Goal: Navigation & Orientation: Find specific page/section

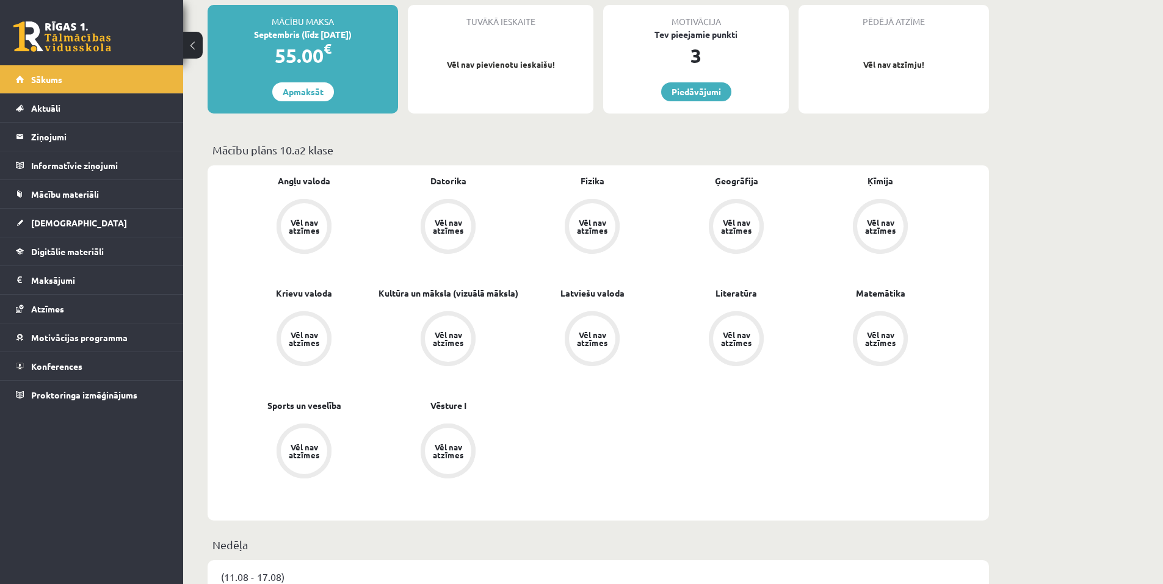
scroll to position [61, 0]
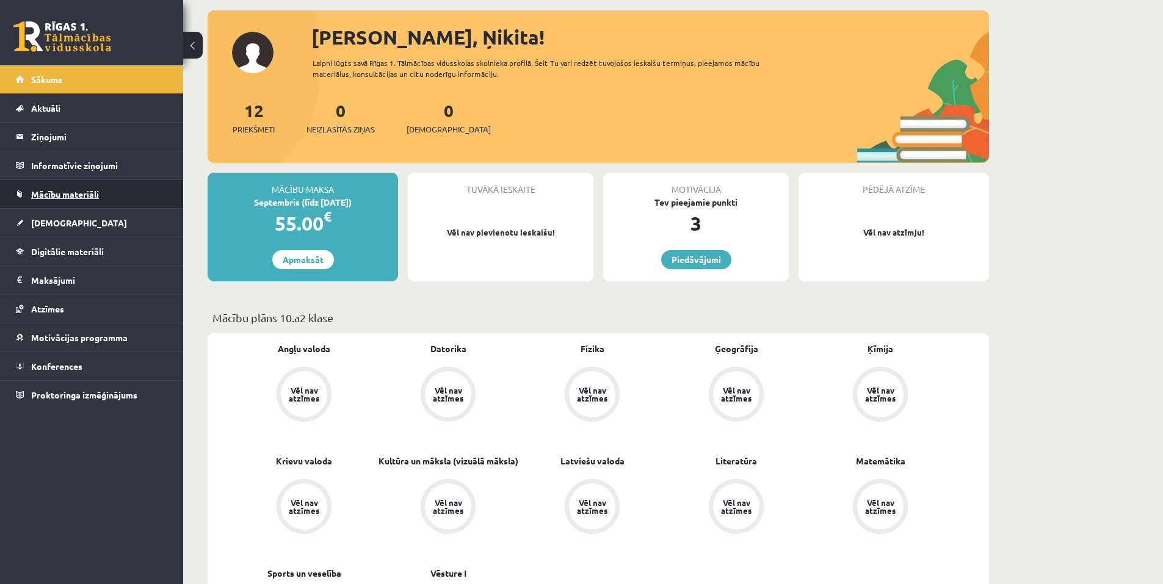
click at [85, 193] on span "Mācību materiāli" at bounding box center [65, 194] width 68 height 11
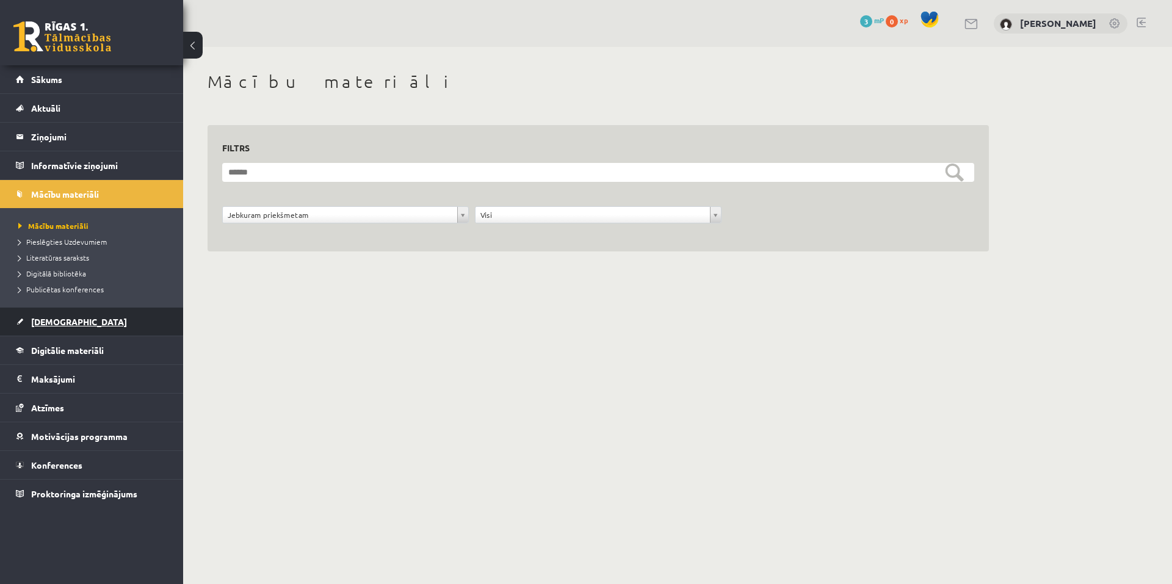
click at [65, 320] on span "[DEMOGRAPHIC_DATA]" at bounding box center [79, 321] width 96 height 11
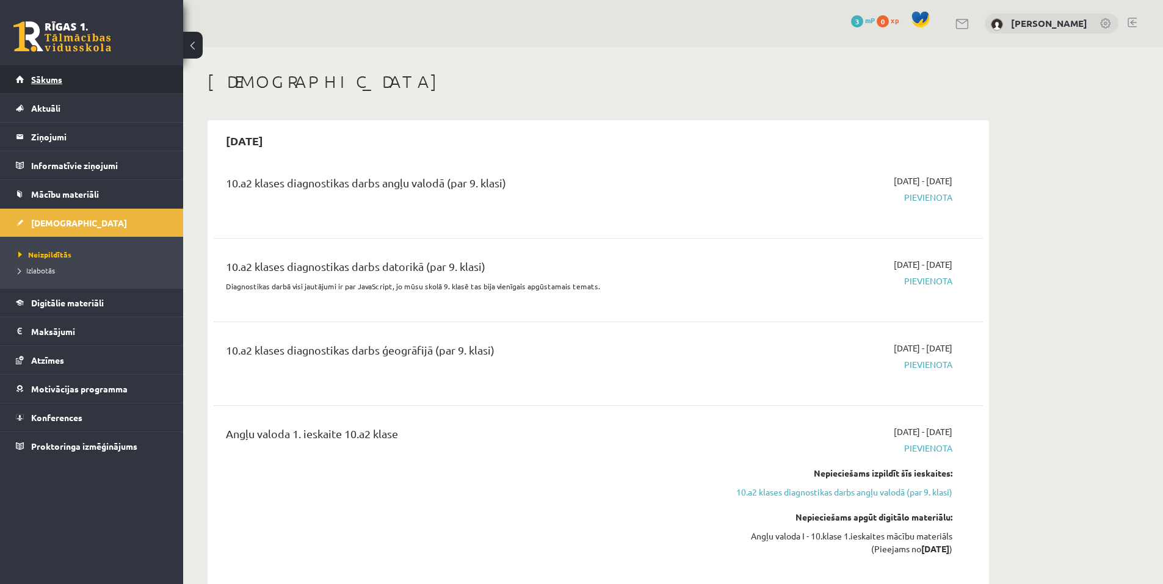
click at [50, 88] on link "Sākums" at bounding box center [92, 79] width 152 height 28
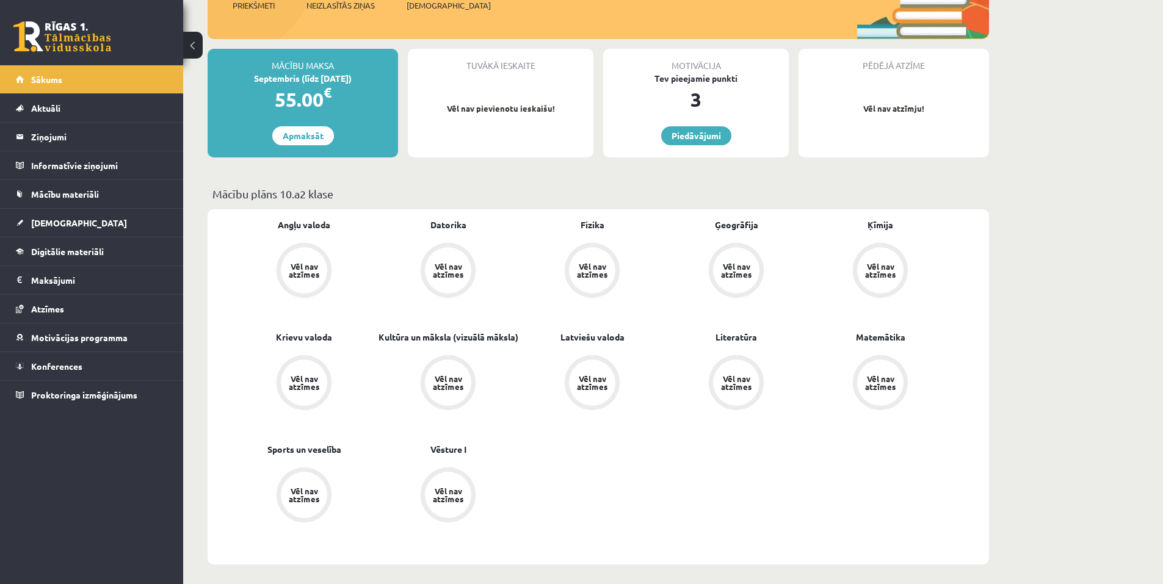
scroll to position [183, 0]
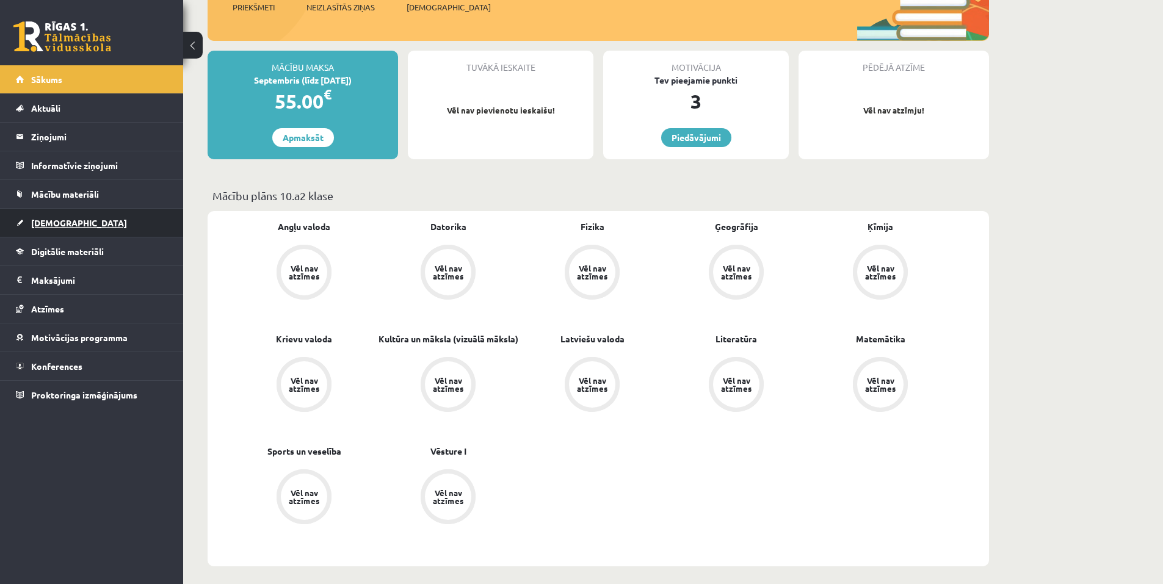
click at [59, 225] on span "[DEMOGRAPHIC_DATA]" at bounding box center [79, 222] width 96 height 11
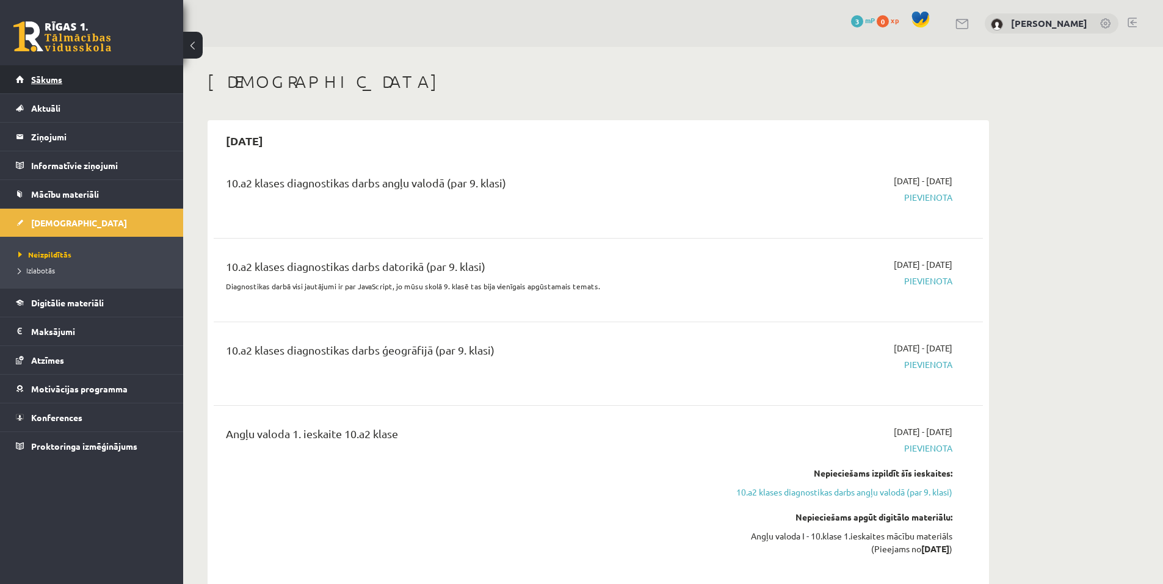
click at [66, 74] on link "Sākums" at bounding box center [92, 79] width 152 height 28
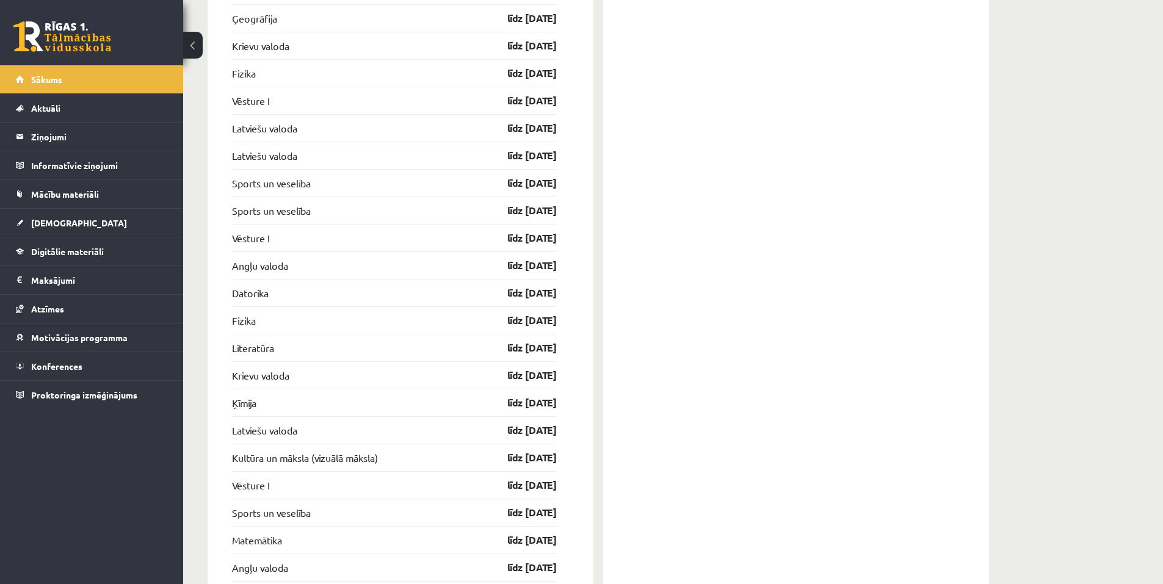
scroll to position [1540, 0]
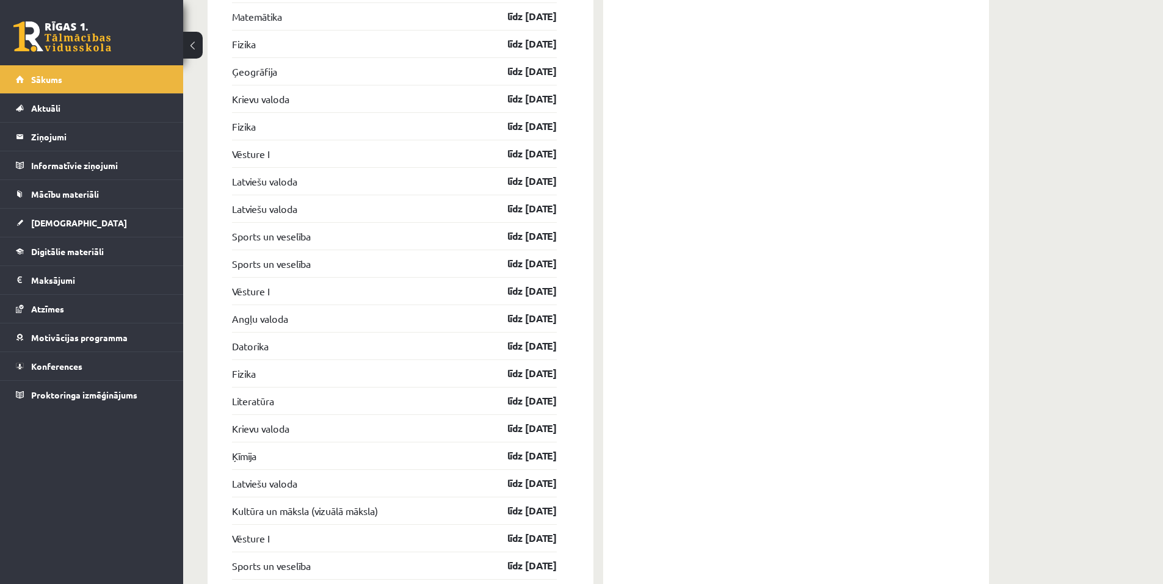
click at [87, 34] on link at bounding box center [62, 36] width 98 height 31
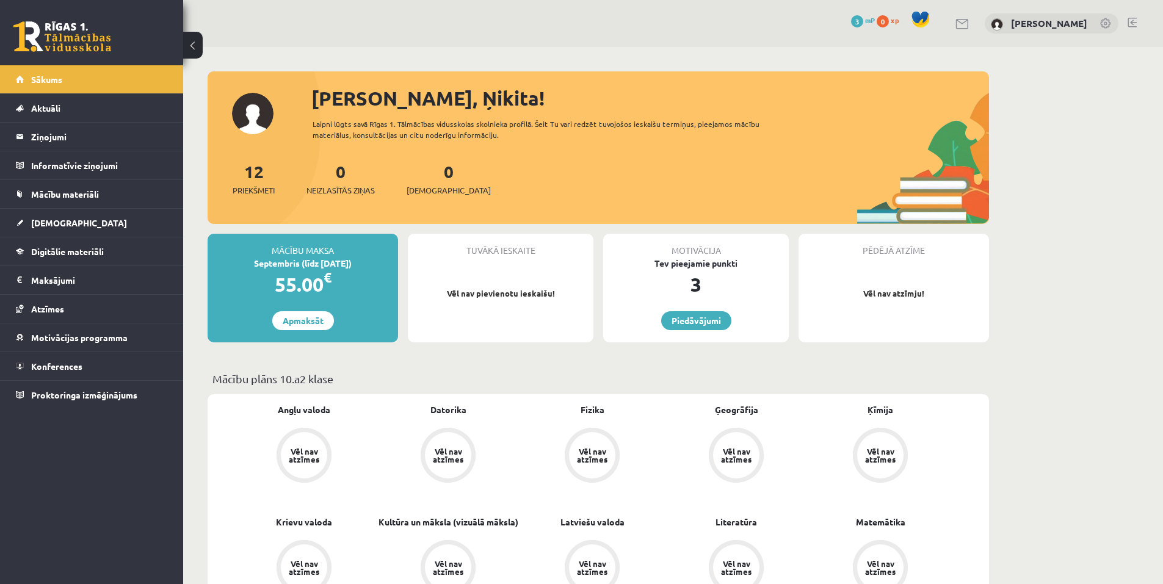
click at [293, 267] on div "Septembris (līdz [DATE])" at bounding box center [303, 263] width 190 height 13
click at [325, 323] on link "Apmaksāt" at bounding box center [303, 320] width 62 height 19
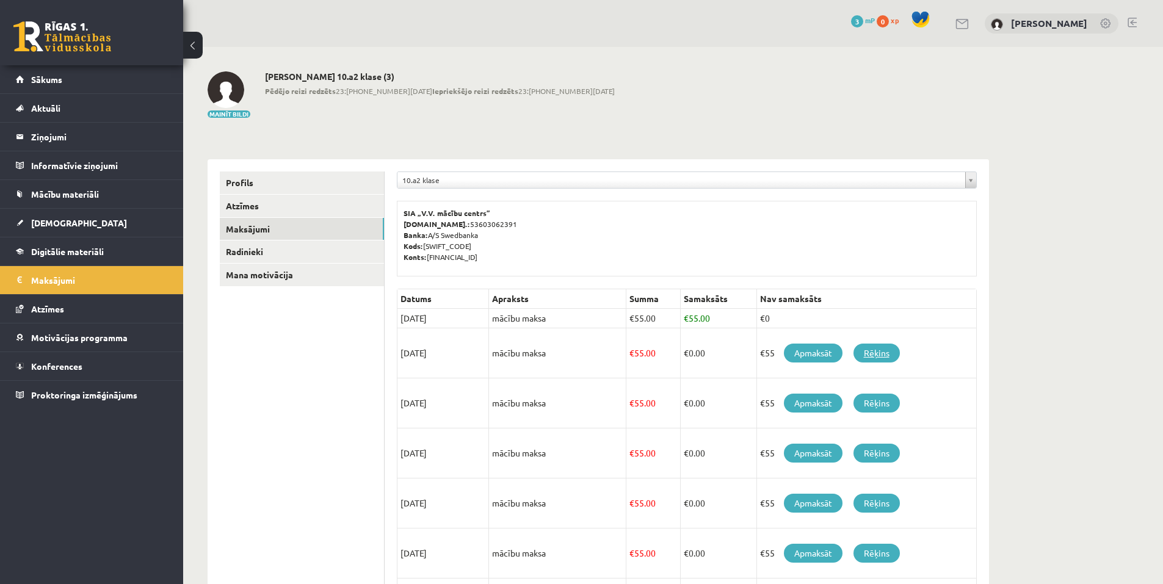
click at [873, 355] on link "Rēķins" at bounding box center [876, 353] width 46 height 19
drag, startPoint x: 518, startPoint y: 257, endPoint x: 405, endPoint y: 208, distance: 122.7
click at [405, 208] on p "SIA „V.V. mācību centrs” Reģ.nr.: 53603062391 Banka: A/S Swedbanka Kods: HABALV…" at bounding box center [686, 235] width 566 height 55
click at [665, 194] on div "**********" at bounding box center [687, 183] width 580 height 23
drag, startPoint x: 530, startPoint y: 264, endPoint x: 400, endPoint y: 214, distance: 139.1
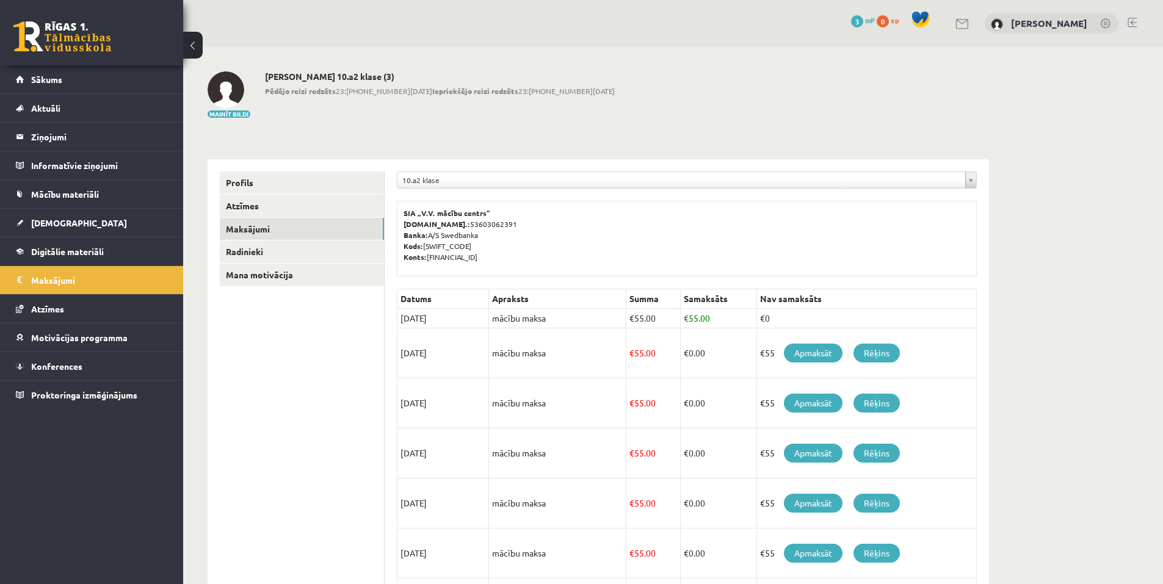
click at [400, 214] on div "SIA „V.V. mācību centrs” Reģ.nr.: 53603062391 Banka: A/S Swedbanka Kods: HABALV…" at bounding box center [687, 239] width 580 height 76
click at [67, 360] on link "Konferences" at bounding box center [92, 366] width 152 height 28
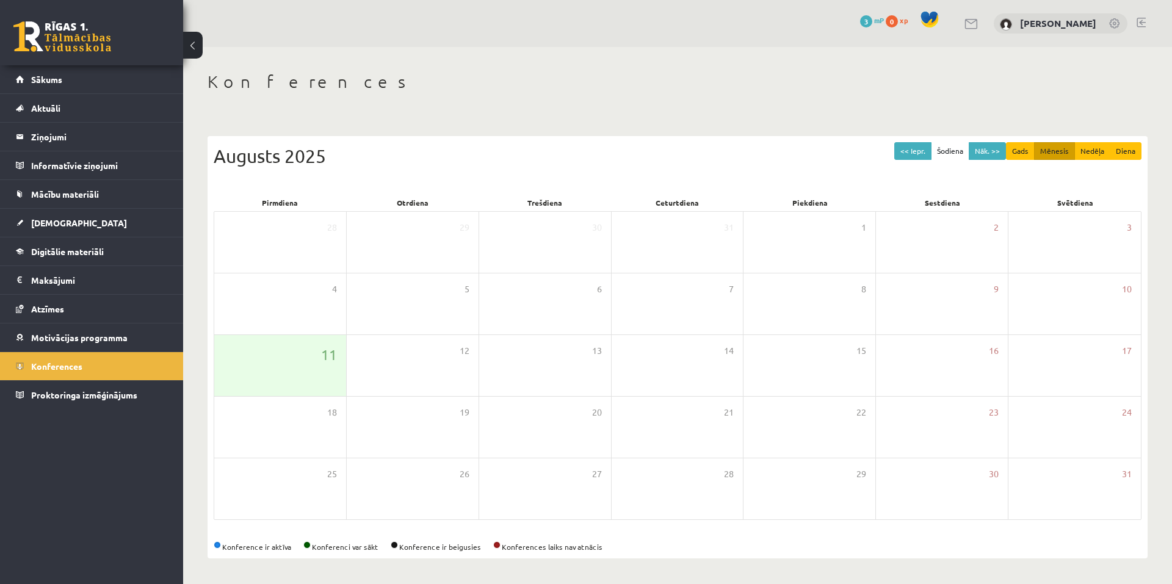
click at [264, 153] on div "Augusts 2025" at bounding box center [678, 155] width 928 height 27
click at [1061, 154] on button "Mēnesis" at bounding box center [1054, 151] width 41 height 18
click at [988, 148] on button "Nāk. >>" at bounding box center [987, 151] width 37 height 18
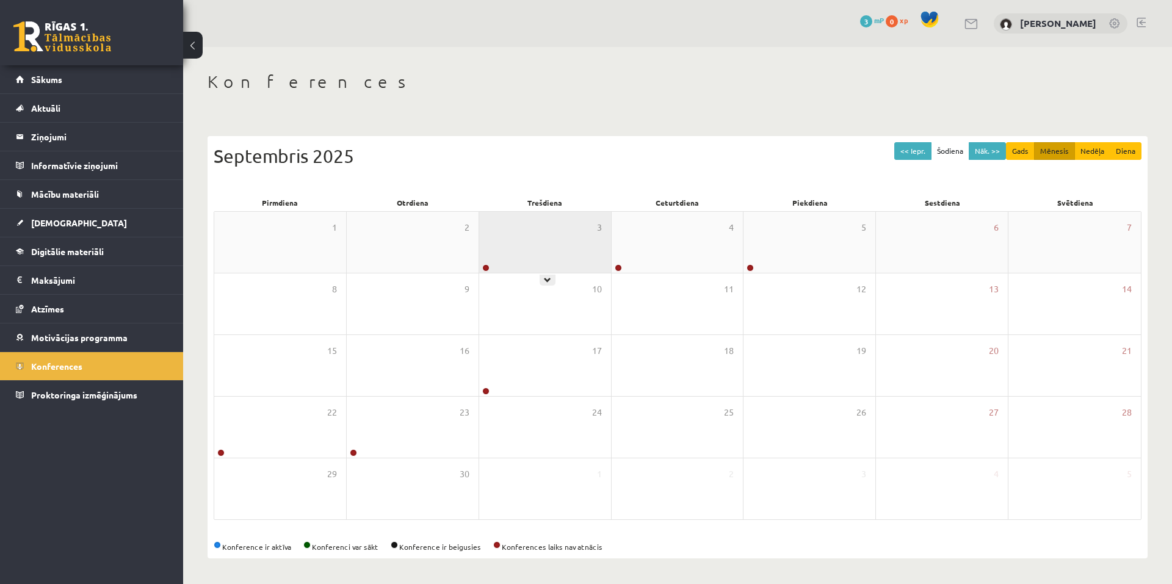
click at [490, 270] on div at bounding box center [485, 268] width 12 height 9
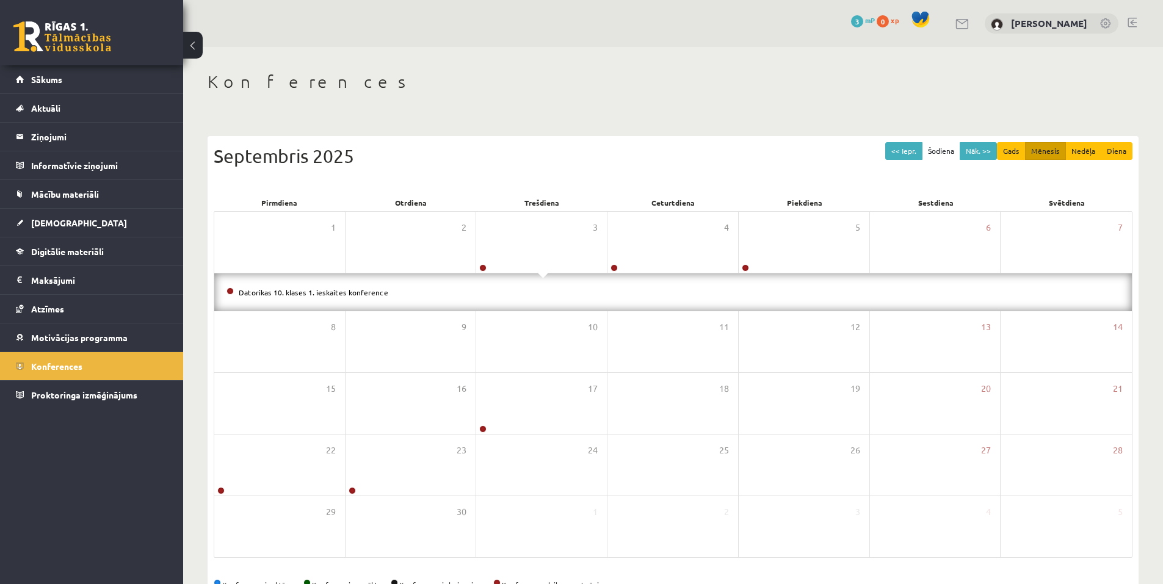
click at [314, 279] on div "Datorikas 10. klases 1. ieskaites konference" at bounding box center [672, 292] width 917 height 38
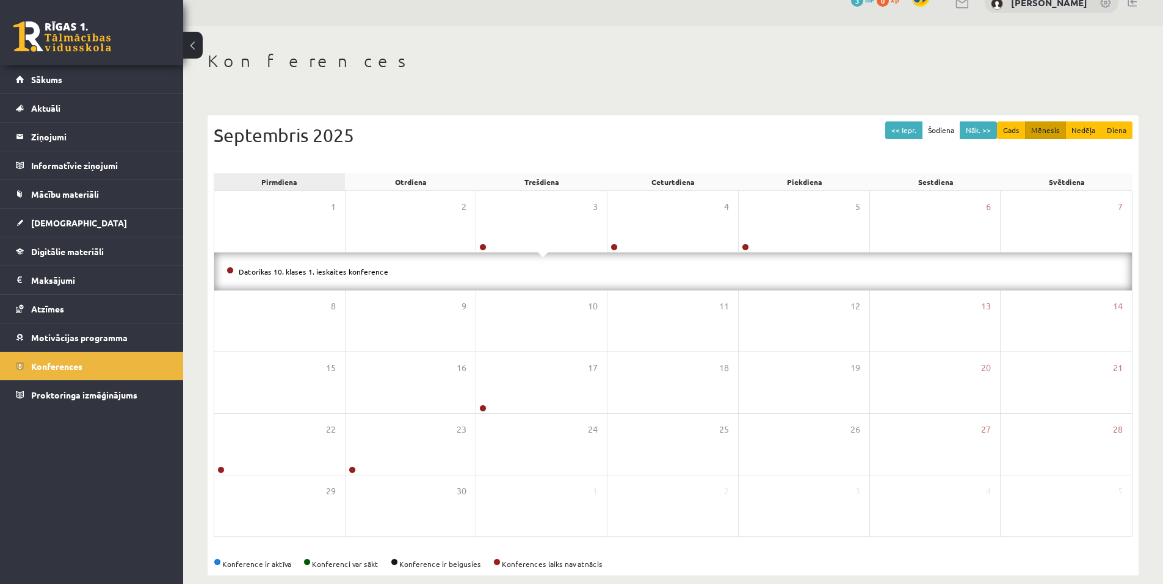
scroll to position [37, 0]
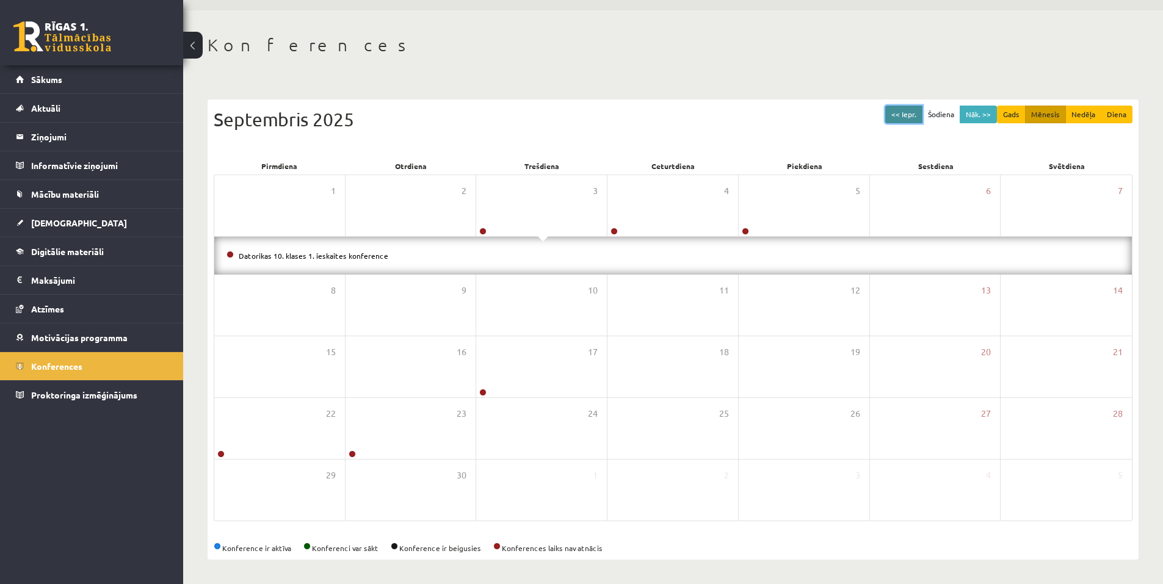
click at [898, 115] on button "<< Iepr." at bounding box center [903, 115] width 37 height 18
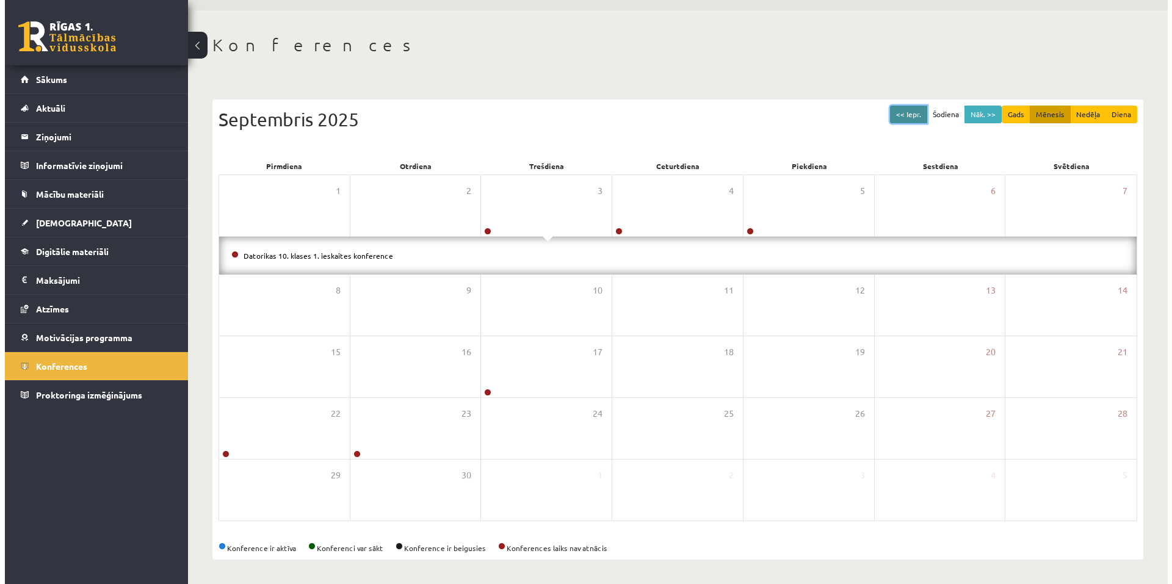
scroll to position [0, 0]
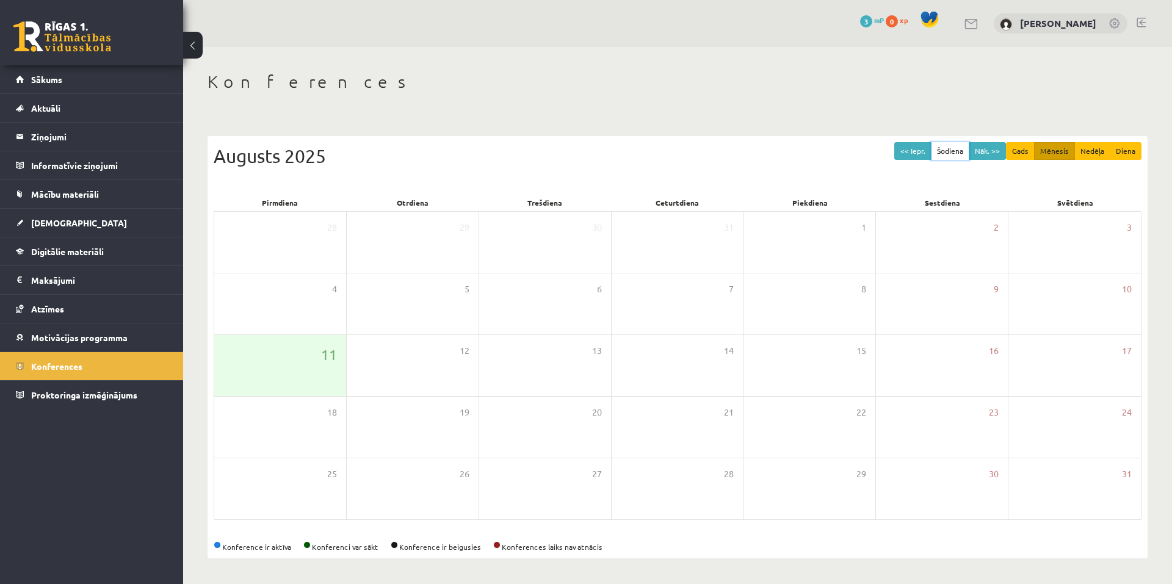
click at [961, 151] on button "Šodiena" at bounding box center [950, 151] width 38 height 18
click at [73, 367] on span "Konferences" at bounding box center [56, 366] width 51 height 11
click at [1028, 151] on button "Gads" at bounding box center [1020, 151] width 29 height 18
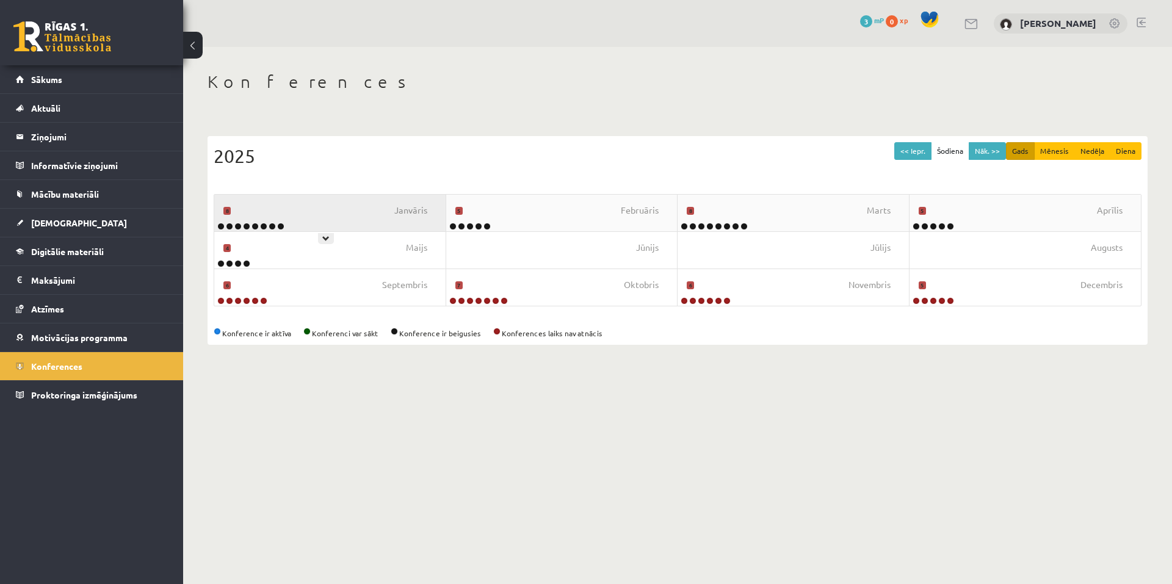
click at [303, 220] on div "Janvāris 8" at bounding box center [330, 213] width 232 height 37
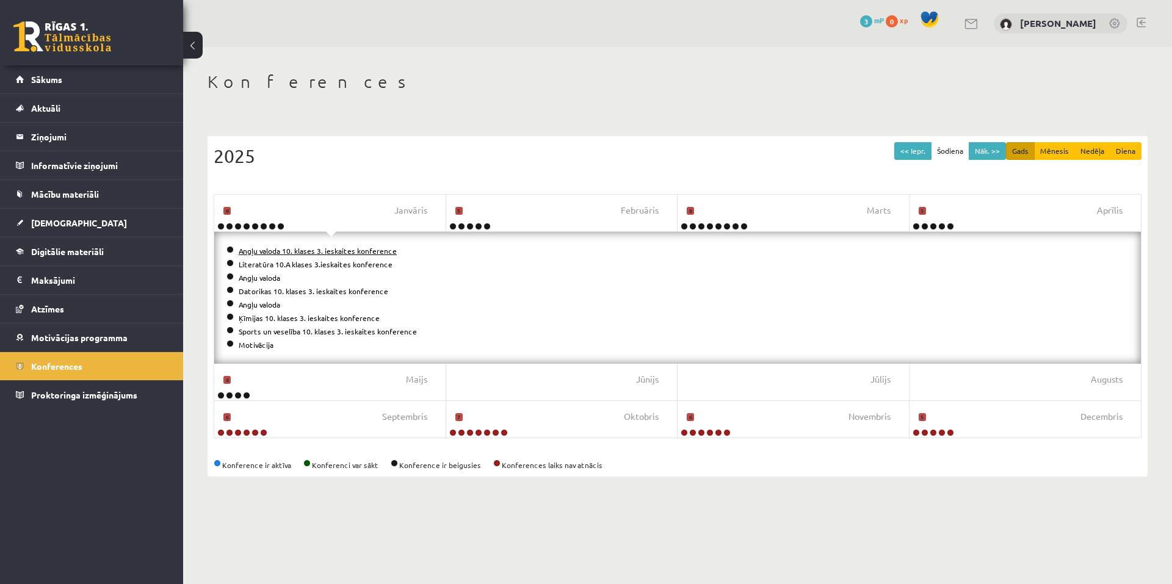
click at [269, 247] on link "Angļu valoda 10. klases 3. ieskaites konference" at bounding box center [318, 251] width 158 height 10
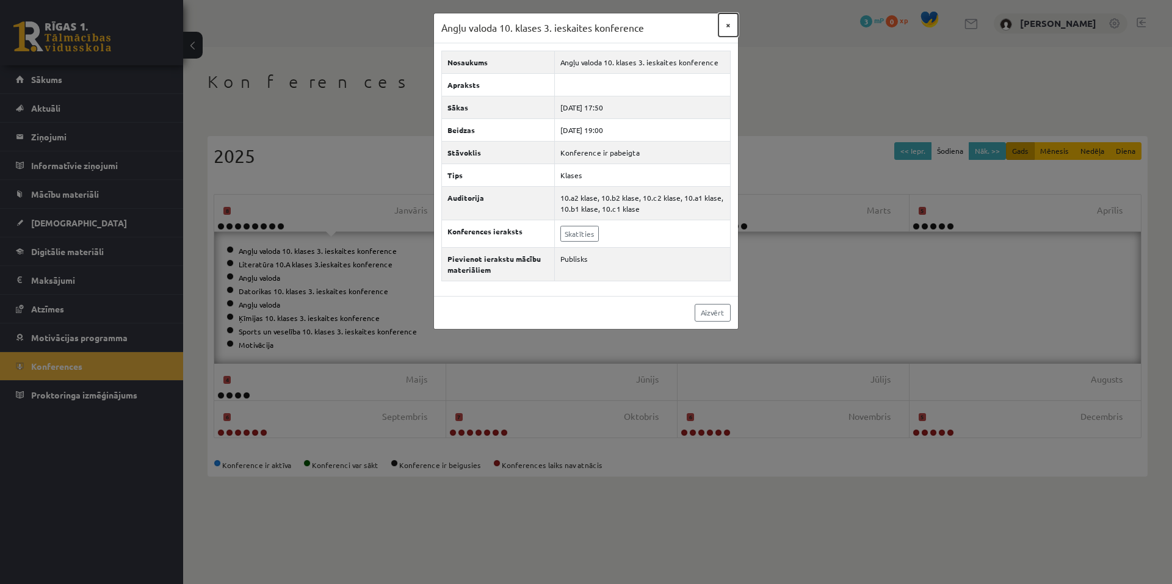
click at [725, 29] on button "×" at bounding box center [728, 24] width 20 height 23
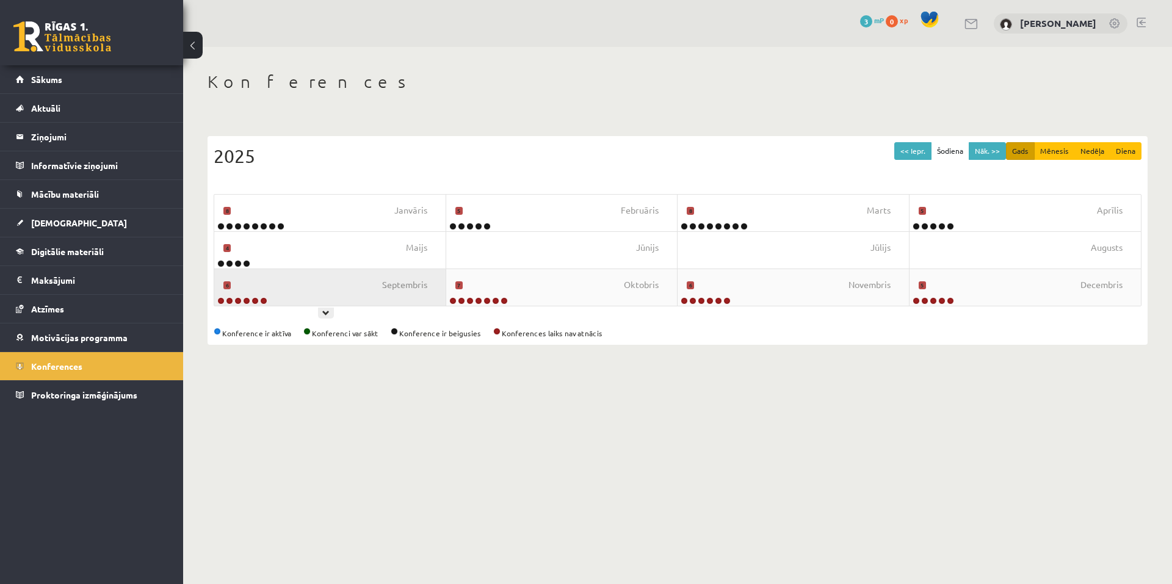
click at [276, 292] on div "Septembris 6" at bounding box center [330, 287] width 232 height 37
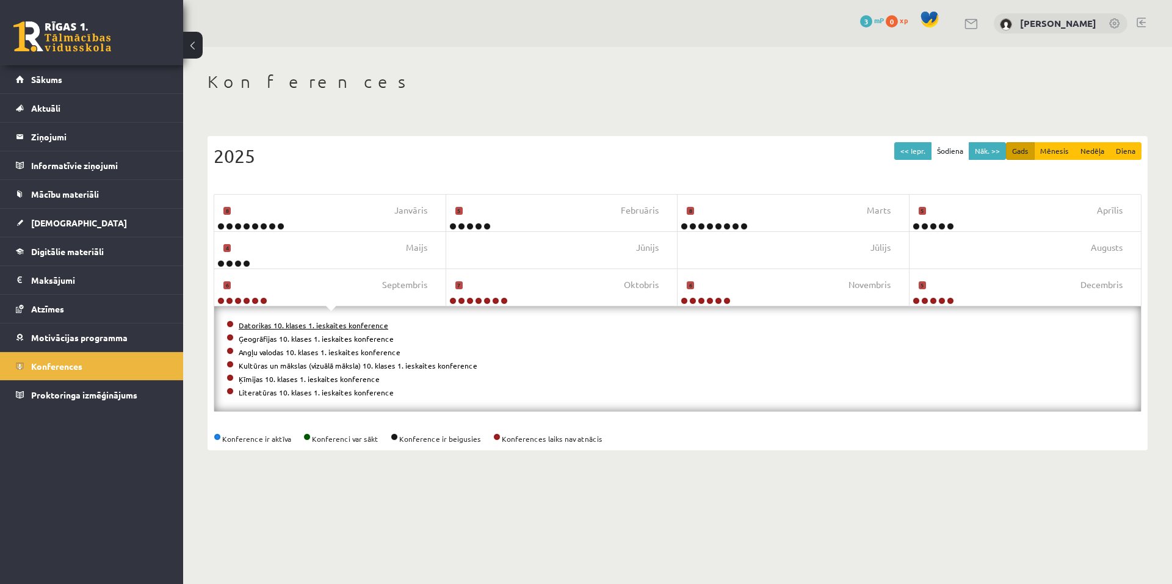
click at [285, 325] on link "Datorikas 10. klases 1. ieskaites konference" at bounding box center [314, 325] width 150 height 10
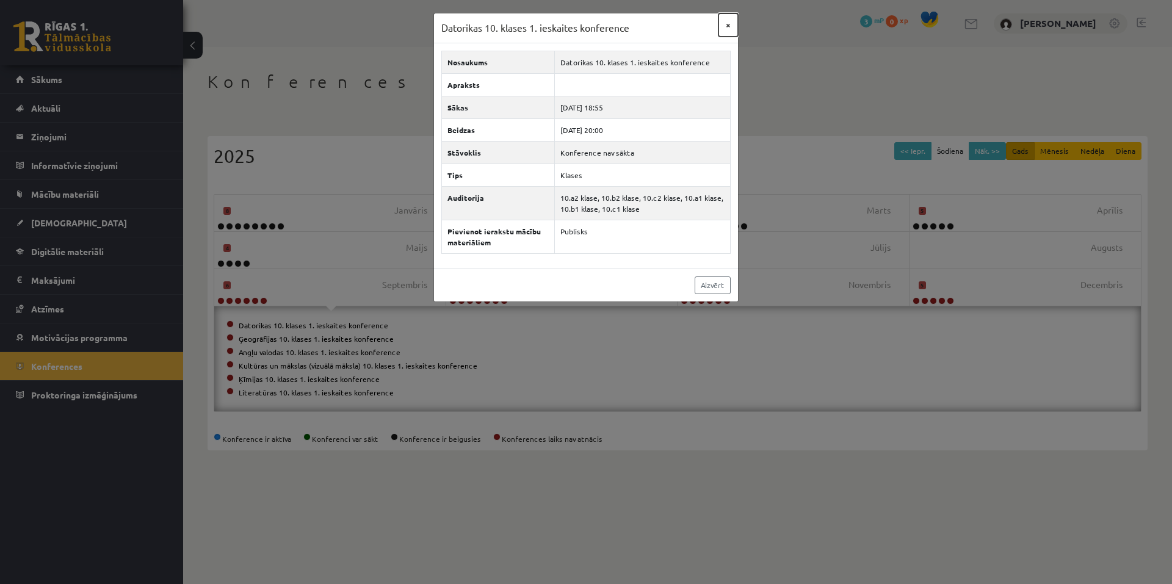
click at [727, 20] on button "×" at bounding box center [728, 24] width 20 height 23
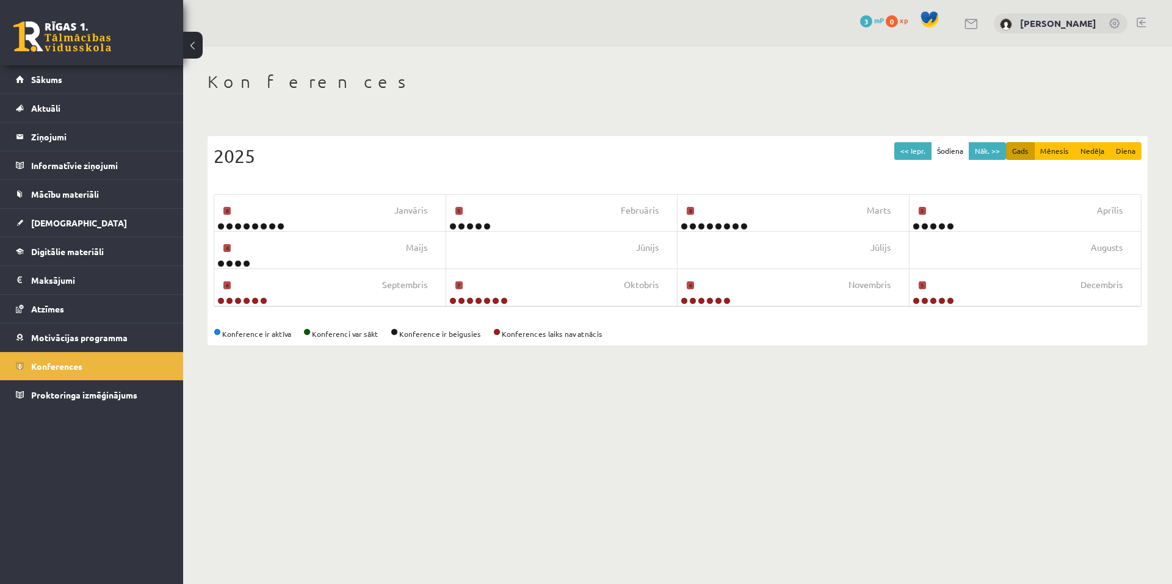
drag, startPoint x: 727, startPoint y: 20, endPoint x: 592, endPoint y: 408, distance: 411.0
click at [592, 408] on body "eSkola - R1TV.lv 0 Dāvanas 3 mP 0 xp Ņikita Ņemiro Sākums Aktuāli Kā mācīties e…" at bounding box center [586, 292] width 1172 height 584
click at [42, 83] on span "Sākums" at bounding box center [46, 79] width 31 height 11
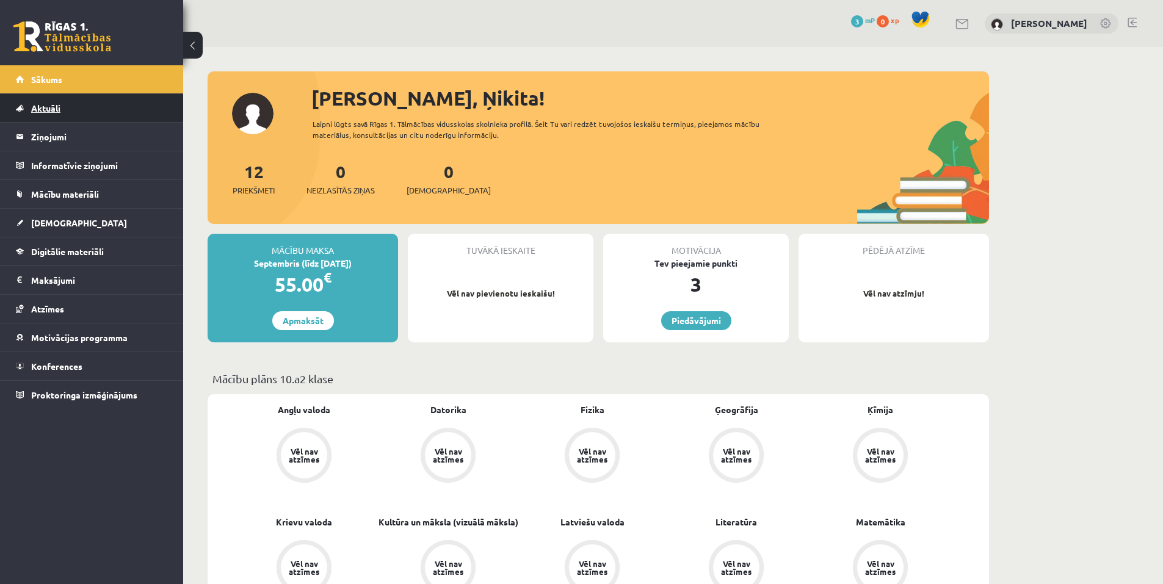
click at [33, 107] on span "Aktuāli" at bounding box center [45, 108] width 29 height 11
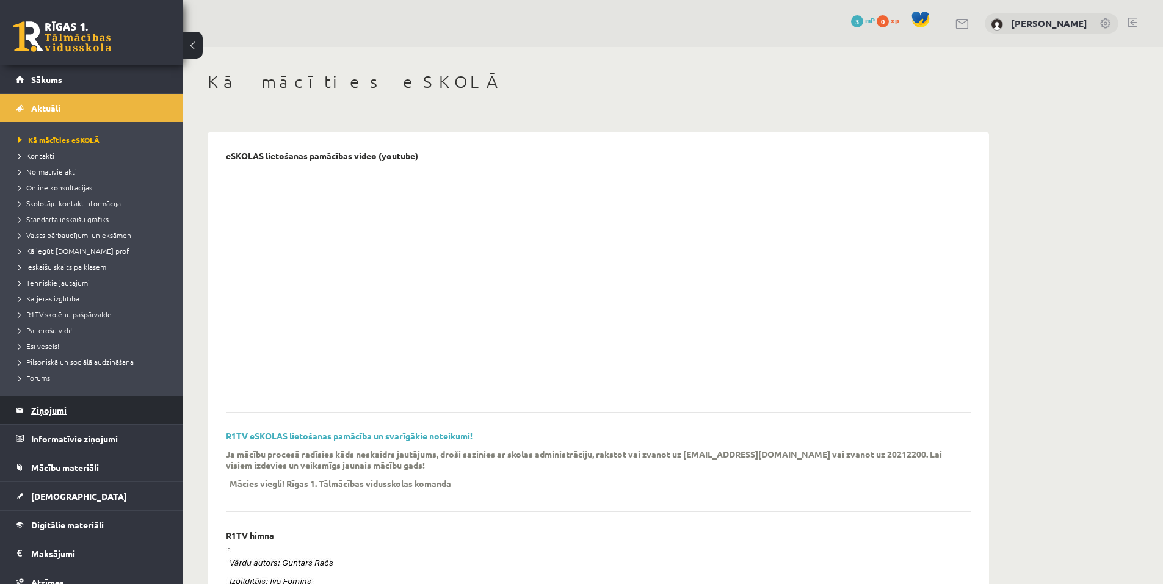
click at [39, 408] on legend "Ziņojumi 0" at bounding box center [99, 410] width 137 height 28
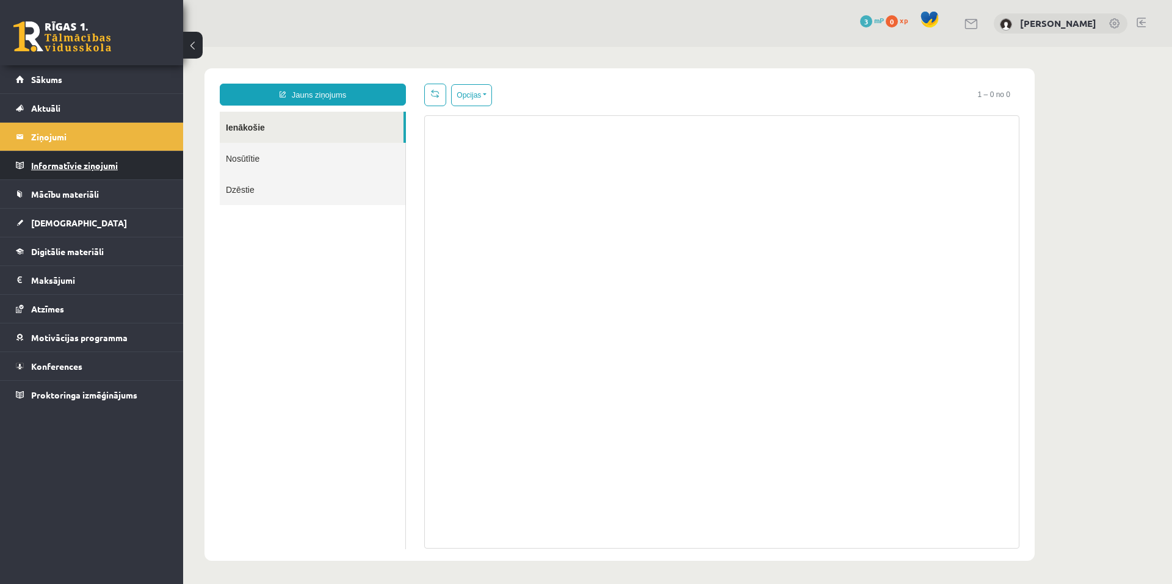
click at [68, 173] on legend "Informatīvie ziņojumi 0" at bounding box center [99, 165] width 137 height 28
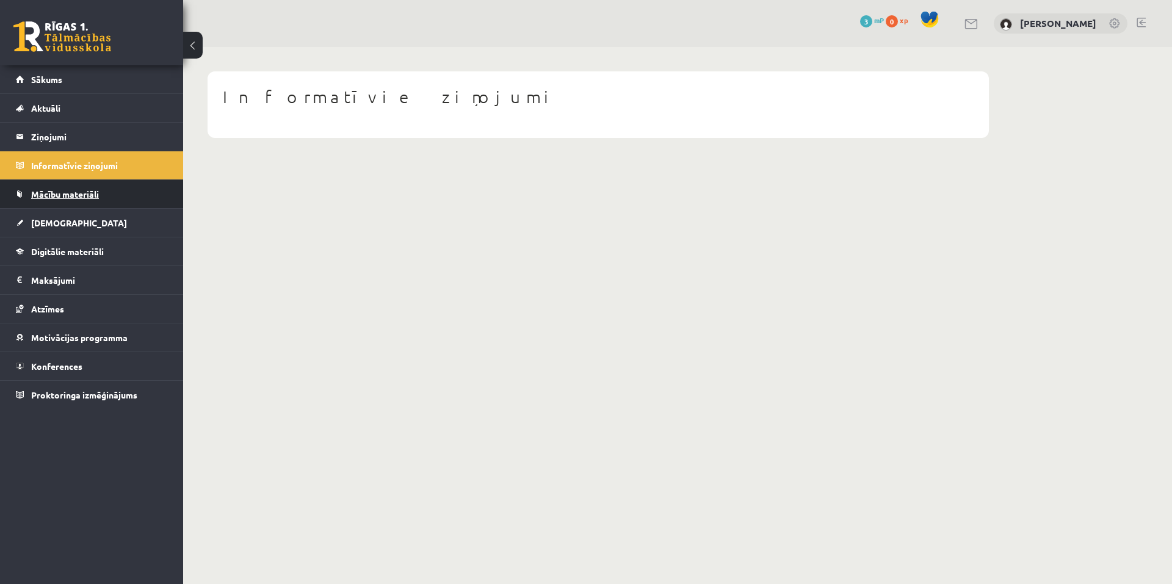
click at [68, 186] on link "Mācību materiāli" at bounding box center [92, 194] width 152 height 28
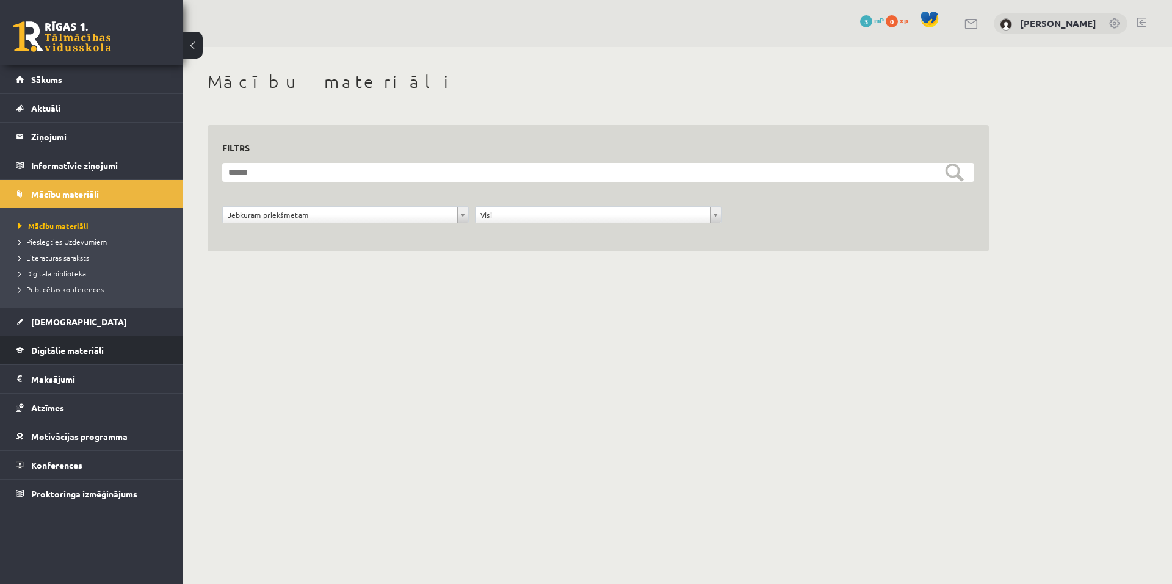
click at [51, 353] on span "Digitālie materiāli" at bounding box center [67, 350] width 73 height 11
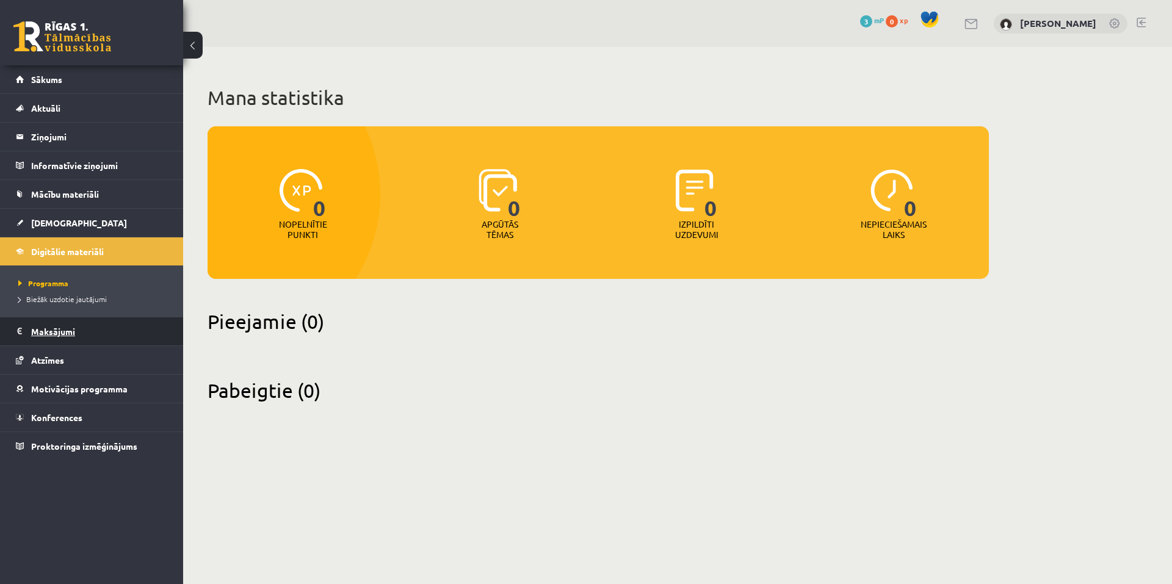
click at [57, 329] on legend "Maksājumi 0" at bounding box center [99, 331] width 137 height 28
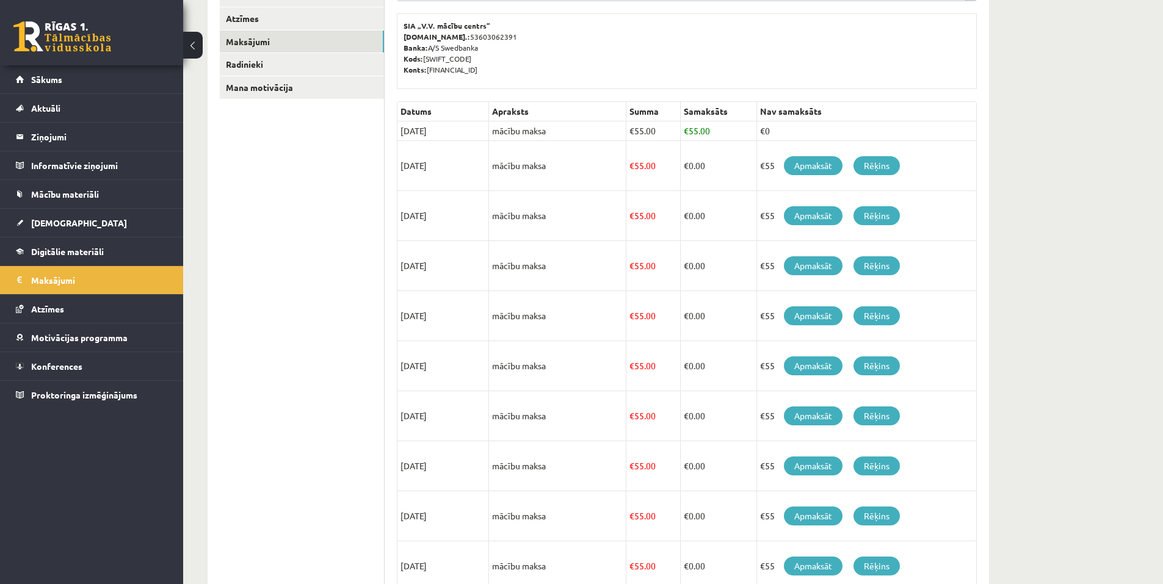
scroll to position [37, 0]
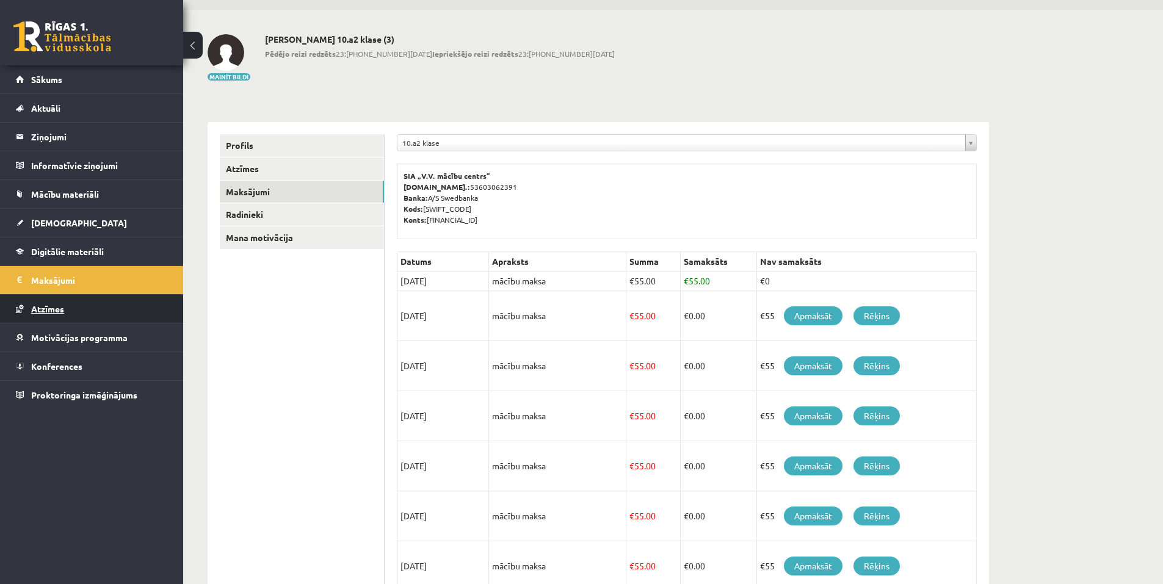
click at [63, 306] on span "Atzīmes" at bounding box center [47, 308] width 33 height 11
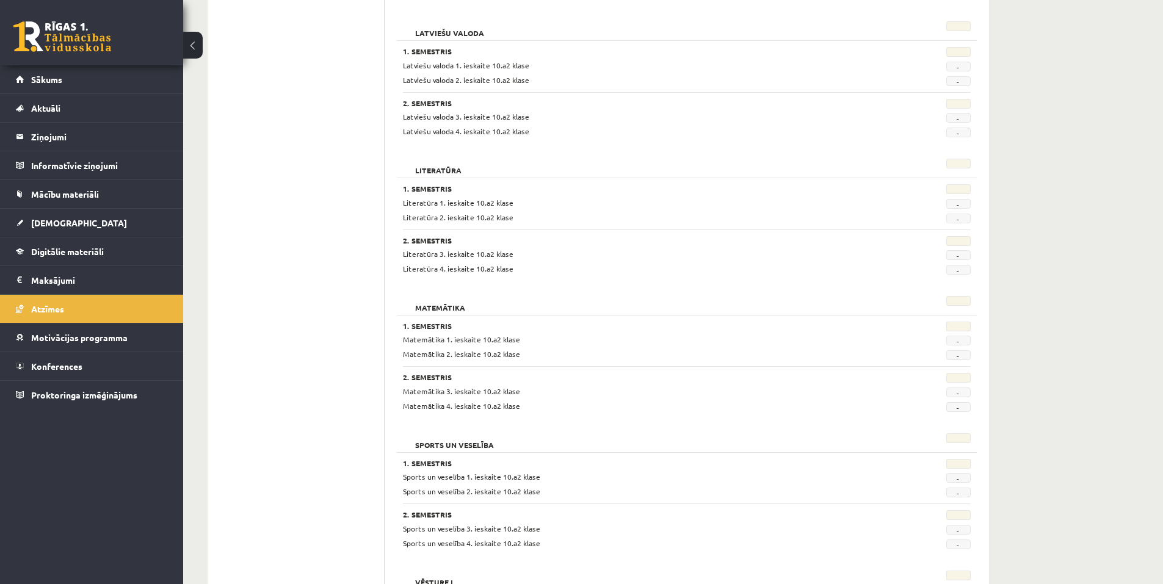
scroll to position [1293, 0]
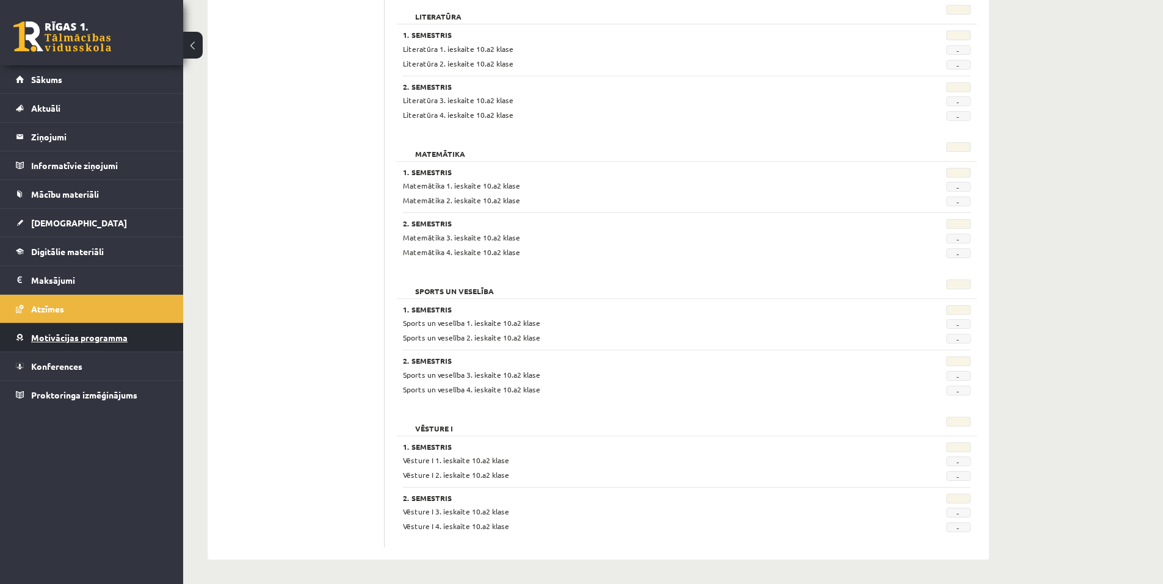
click at [112, 333] on span "Motivācijas programma" at bounding box center [79, 337] width 96 height 11
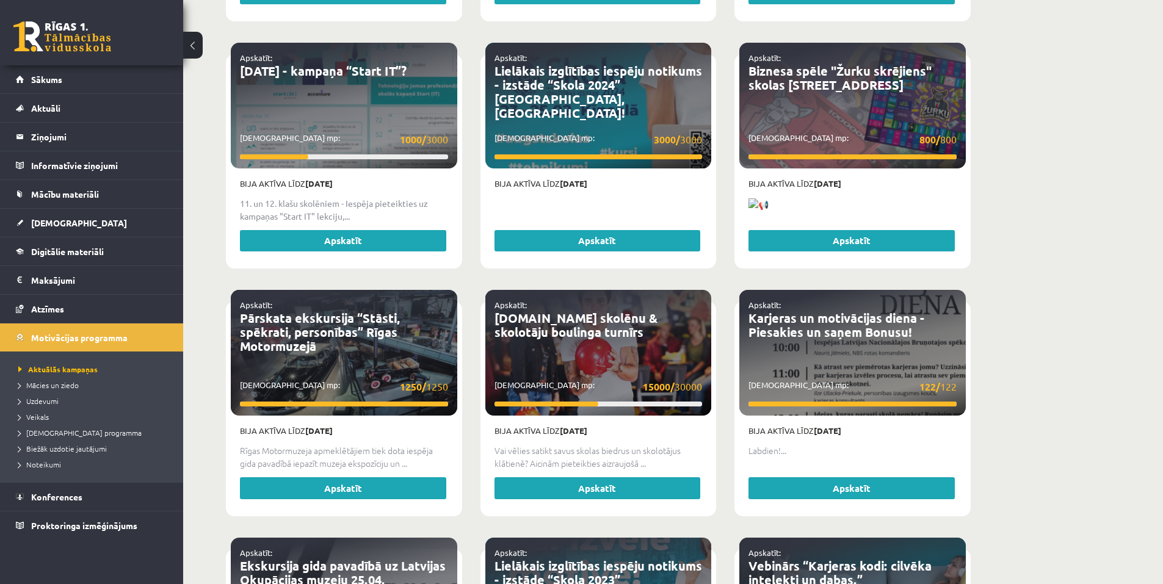
scroll to position [2203, 0]
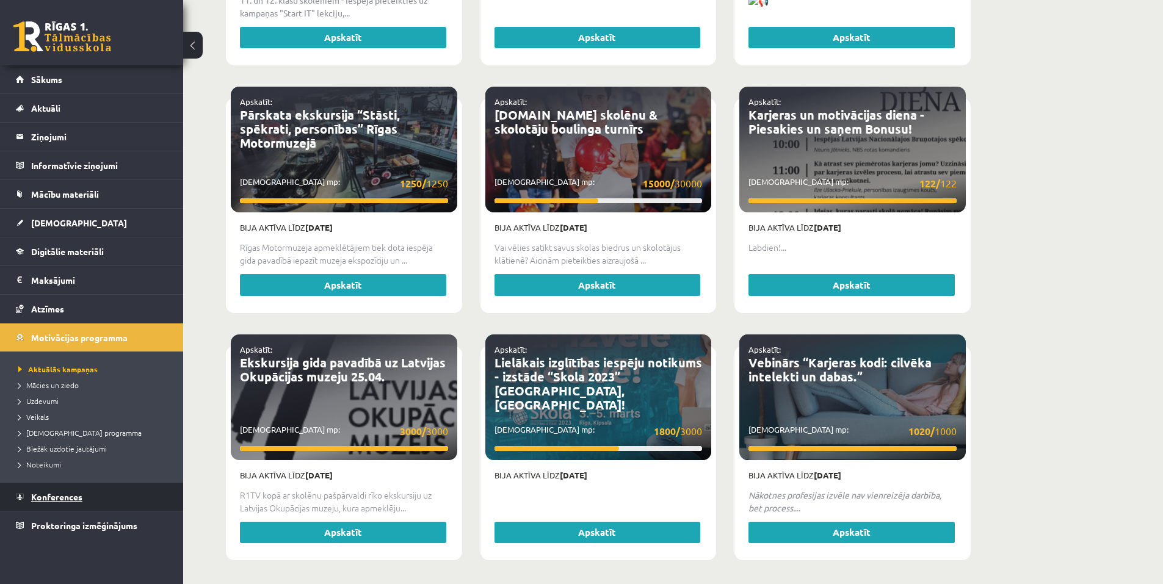
click at [45, 496] on span "Konferences" at bounding box center [56, 496] width 51 height 11
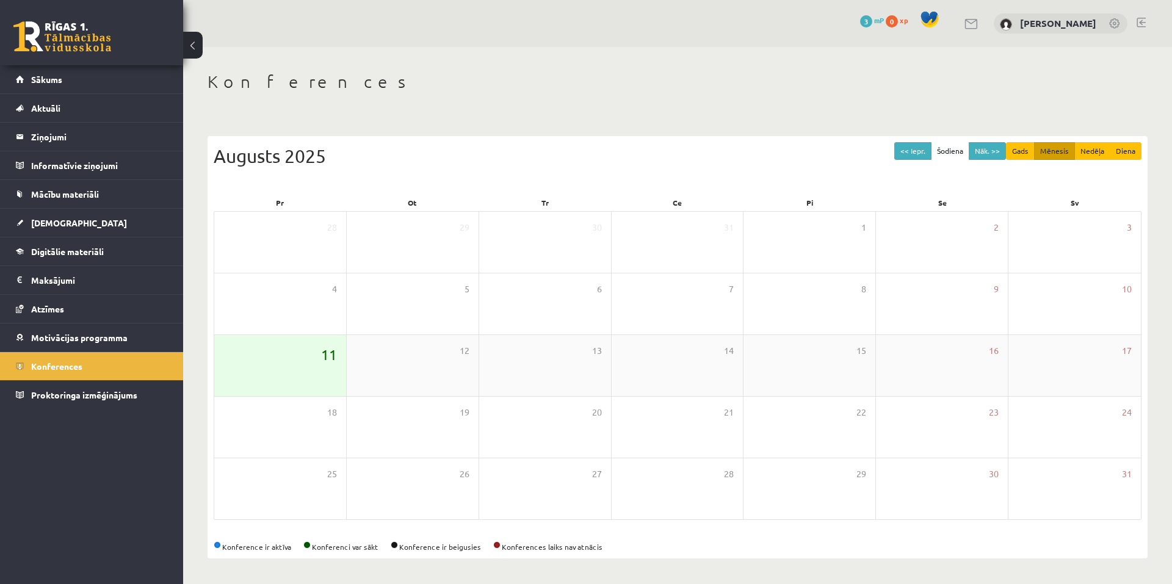
click at [323, 344] on span "11" at bounding box center [329, 354] width 16 height 21
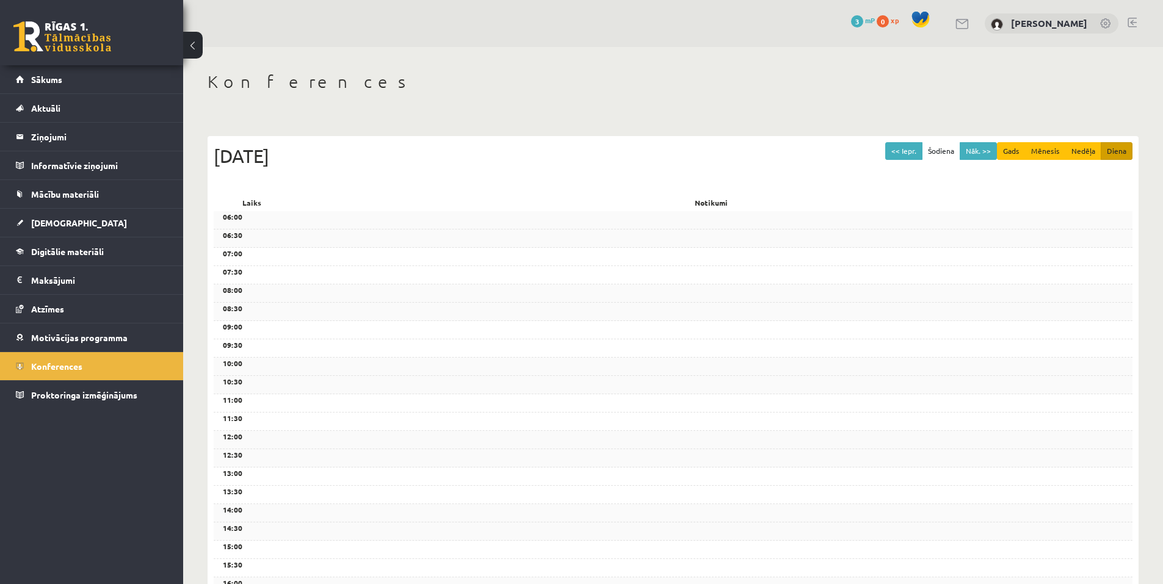
click at [189, 45] on button at bounding box center [193, 45] width 20 height 27
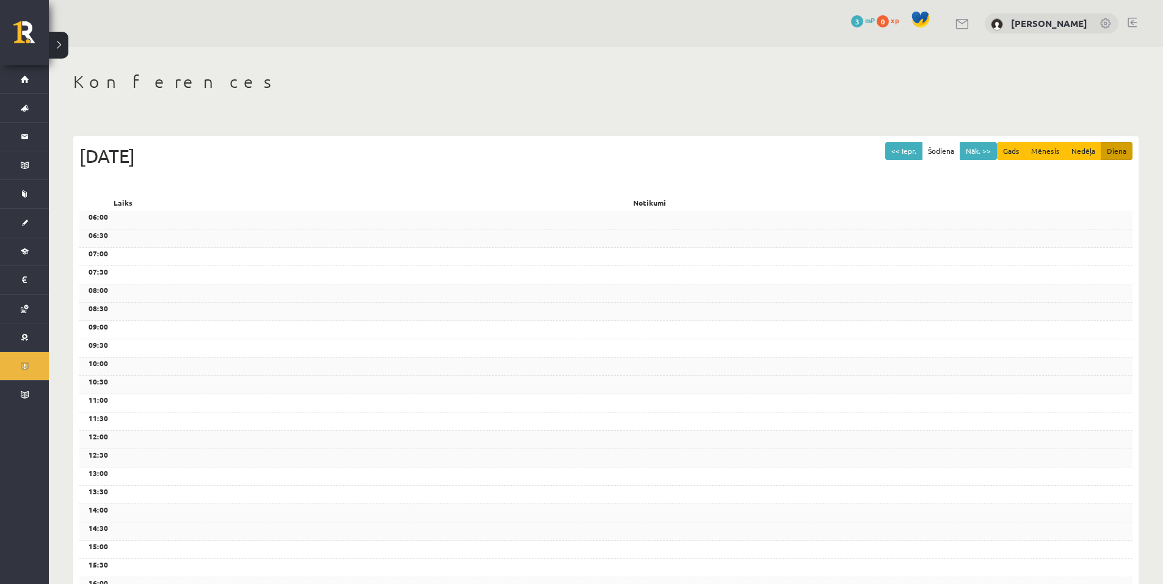
scroll to position [276, 0]
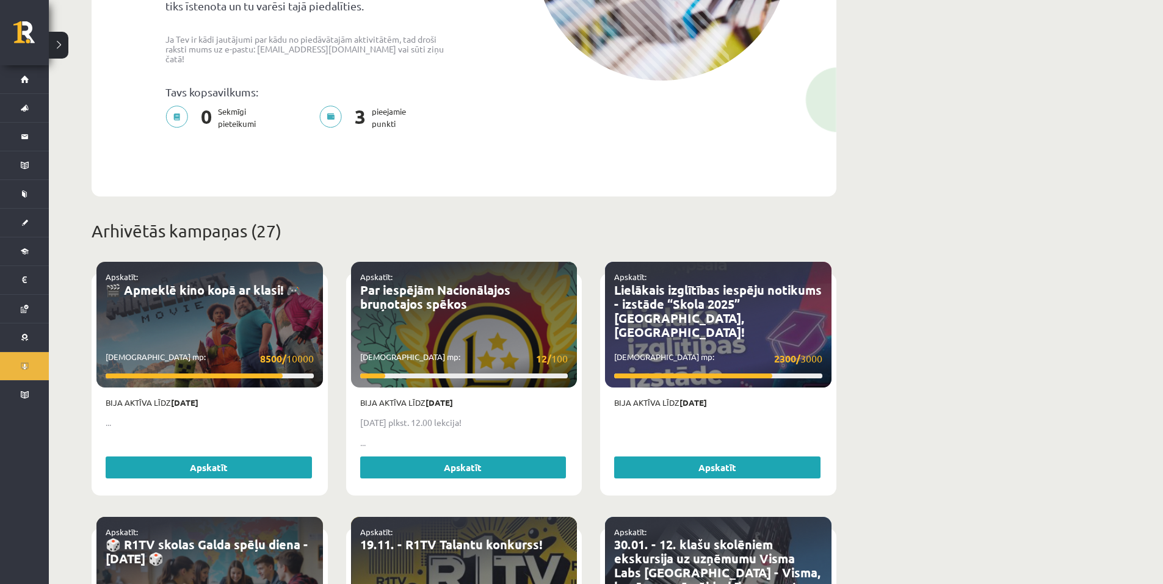
drag, startPoint x: 52, startPoint y: 46, endPoint x: 64, endPoint y: 57, distance: 16.0
click at [52, 46] on button at bounding box center [59, 45] width 20 height 27
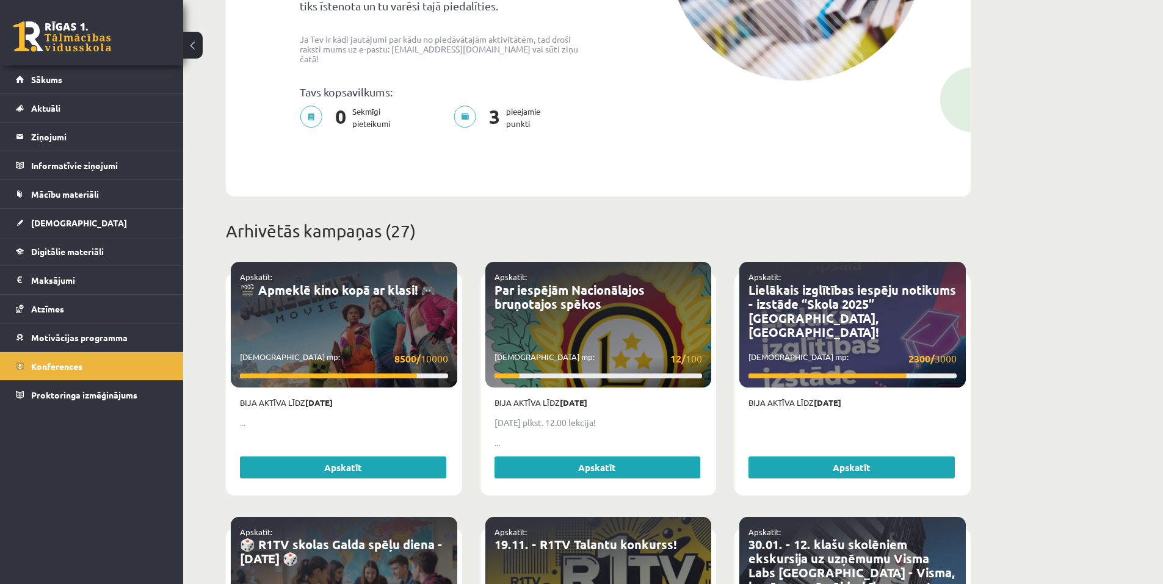
scroll to position [0, 0]
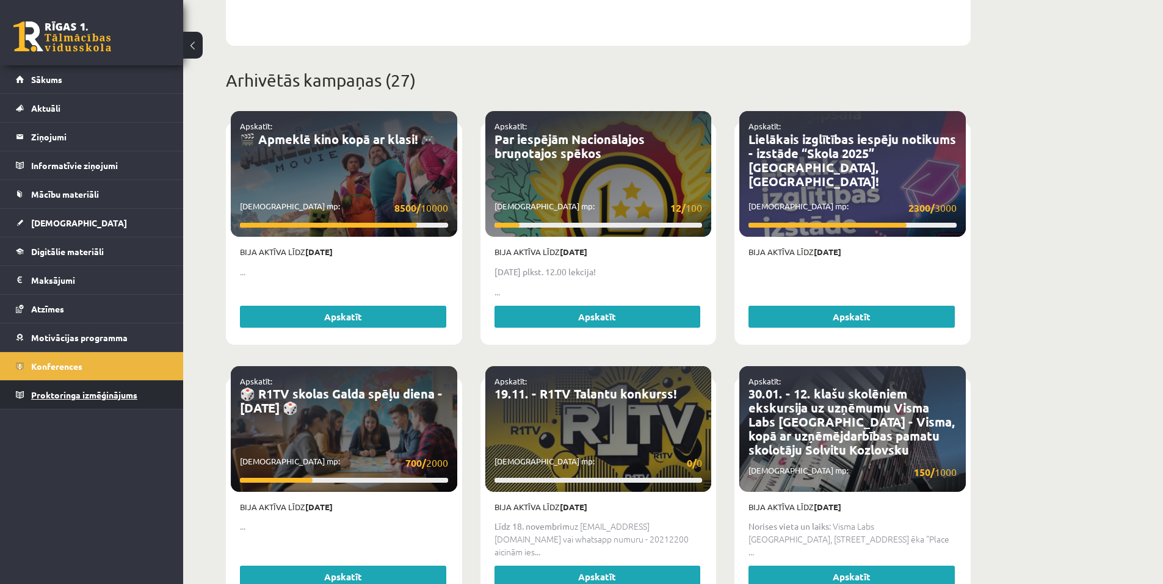
click at [66, 389] on link "Proktoringa izmēģinājums" at bounding box center [92, 395] width 152 height 28
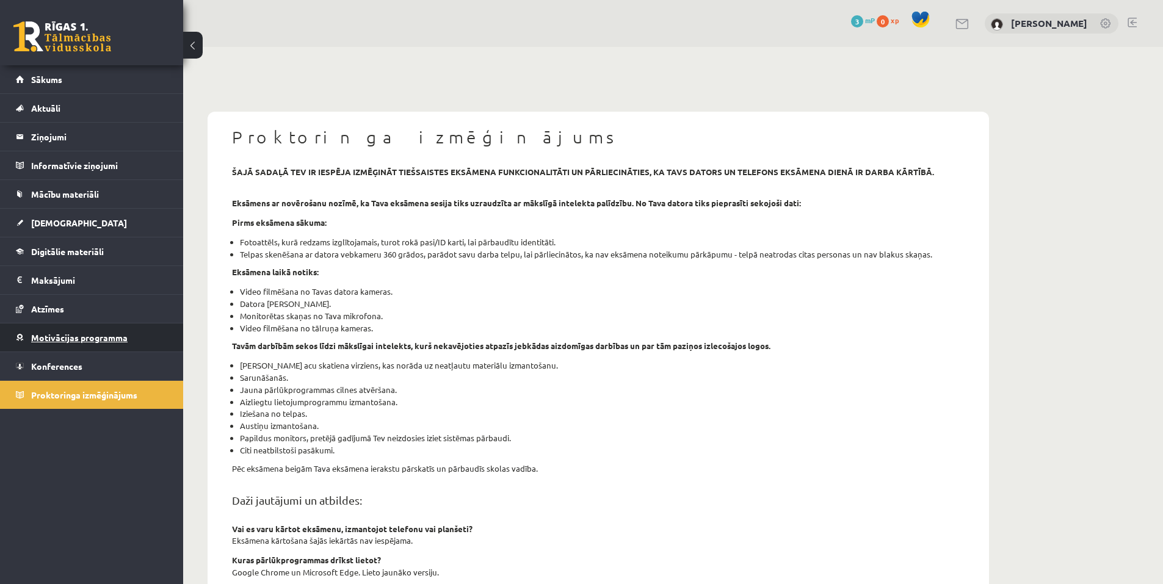
click at [59, 338] on span "Motivācijas programma" at bounding box center [79, 337] width 96 height 11
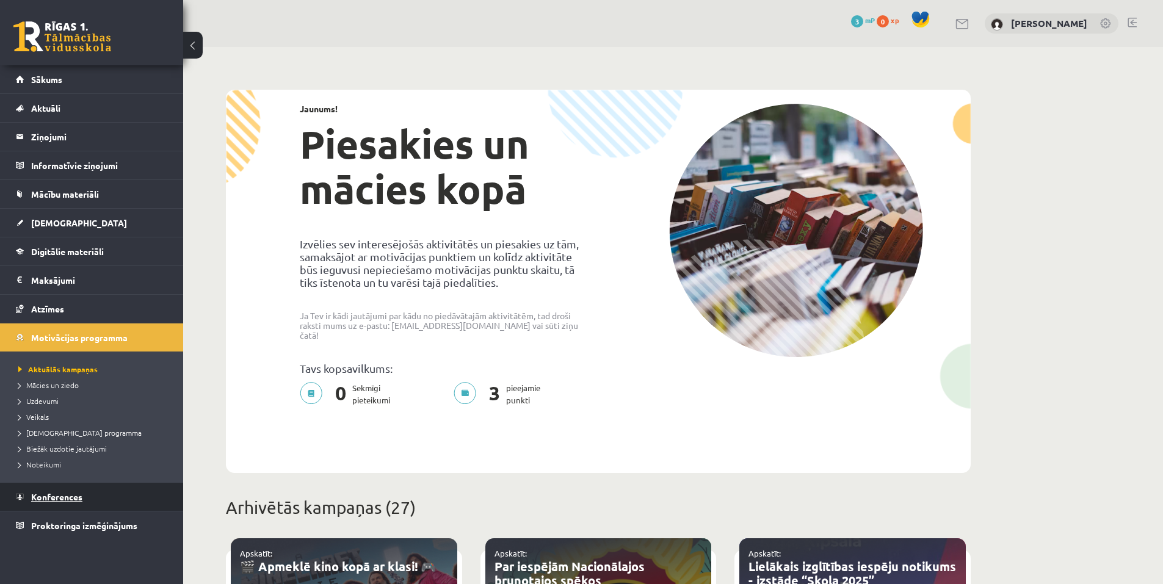
click at [51, 504] on link "Konferences" at bounding box center [92, 497] width 152 height 28
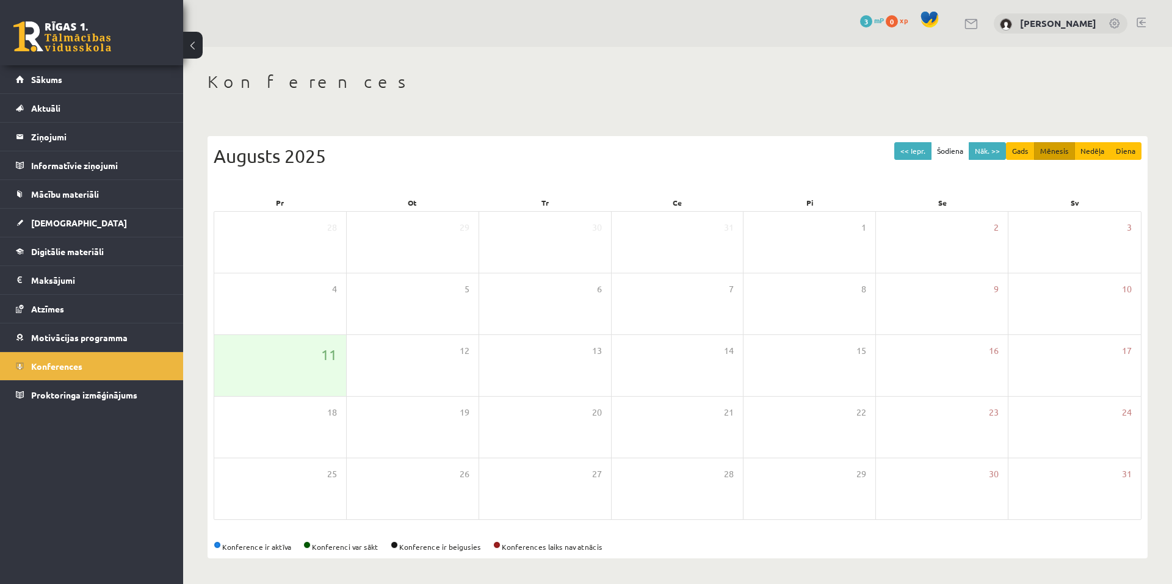
drag, startPoint x: 222, startPoint y: 549, endPoint x: 291, endPoint y: 545, distance: 69.1
click at [291, 545] on div "Konference ir aktīva Konferenci var sākt Konference ir beigusies Konferences la…" at bounding box center [678, 546] width 928 height 11
click at [292, 547] on div "Konference ir aktīva Konferenci var sākt Konference ir beigusies Konferences la…" at bounding box center [678, 546] width 928 height 11
drag, startPoint x: 290, startPoint y: 546, endPoint x: 226, endPoint y: 544, distance: 64.1
click at [226, 544] on div "Konference ir aktīva Konferenci var sākt Konference ir beigusies Konferences la…" at bounding box center [678, 546] width 928 height 11
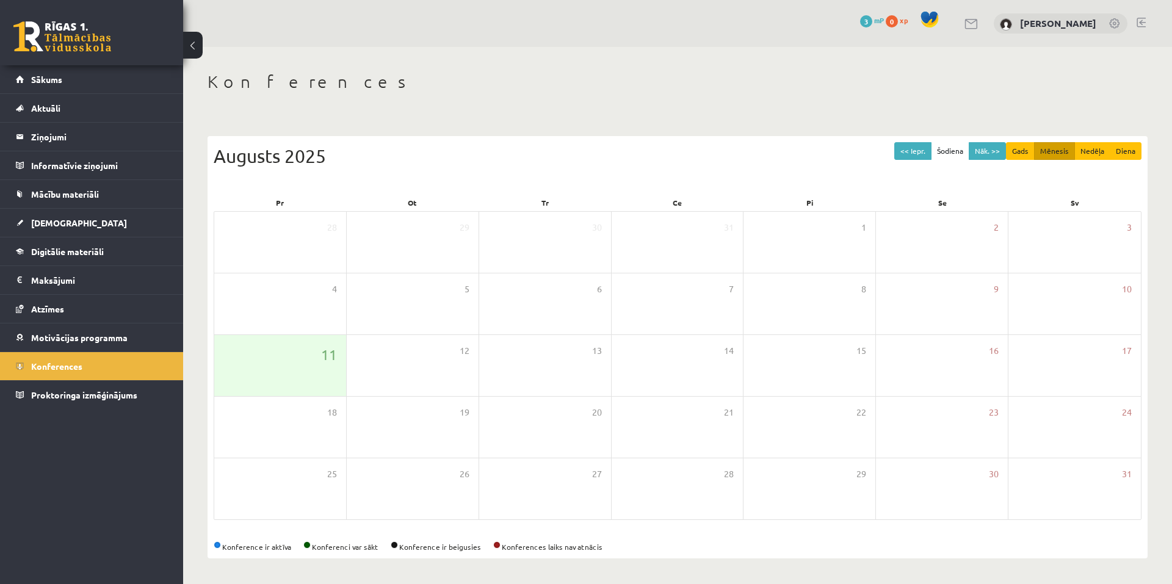
click at [586, 526] on div "<< Iepr. Šodiena Nāk. >> Gads Mēnesis Nedēļa Diena Augusts 2025 Pr Ot Tr Ce Pi …" at bounding box center [678, 347] width 940 height 422
click at [978, 149] on button "Nāk. >>" at bounding box center [987, 151] width 37 height 18
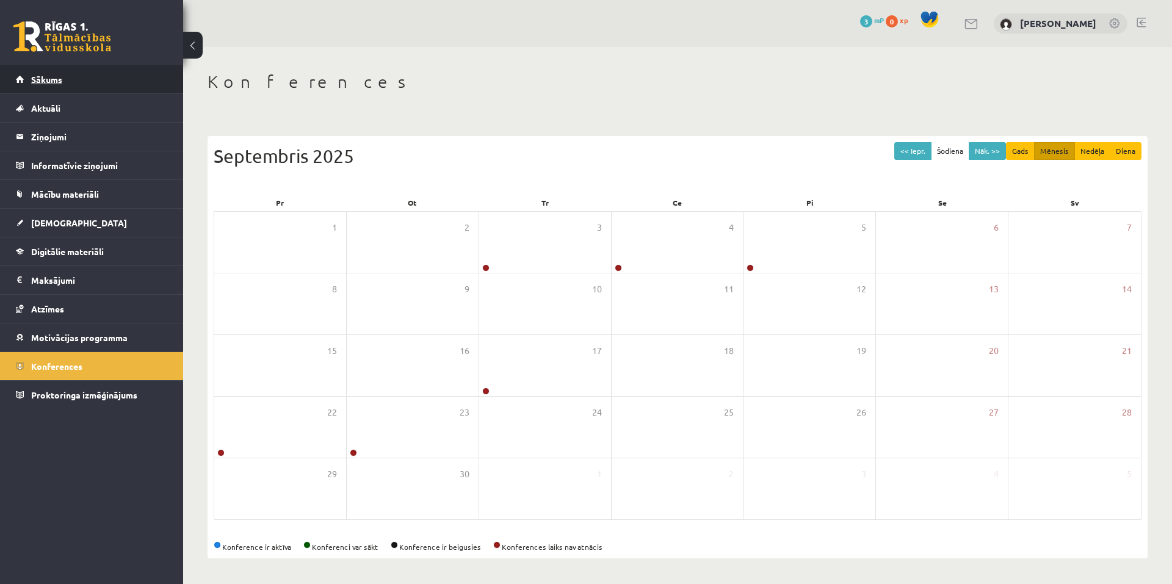
click at [52, 80] on span "Sākums" at bounding box center [46, 79] width 31 height 11
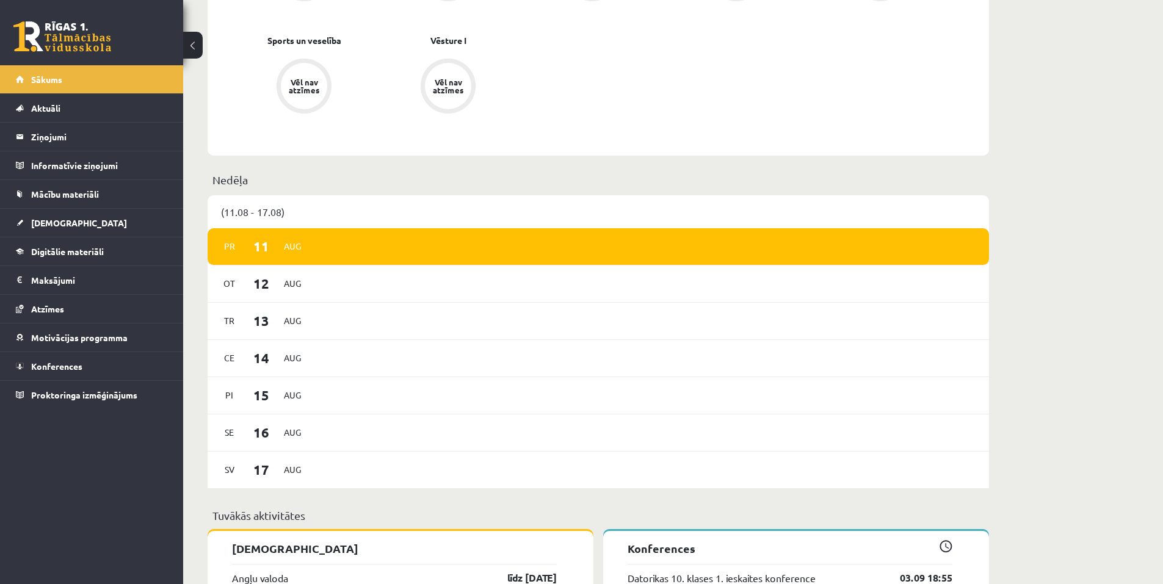
scroll to position [854, 0]
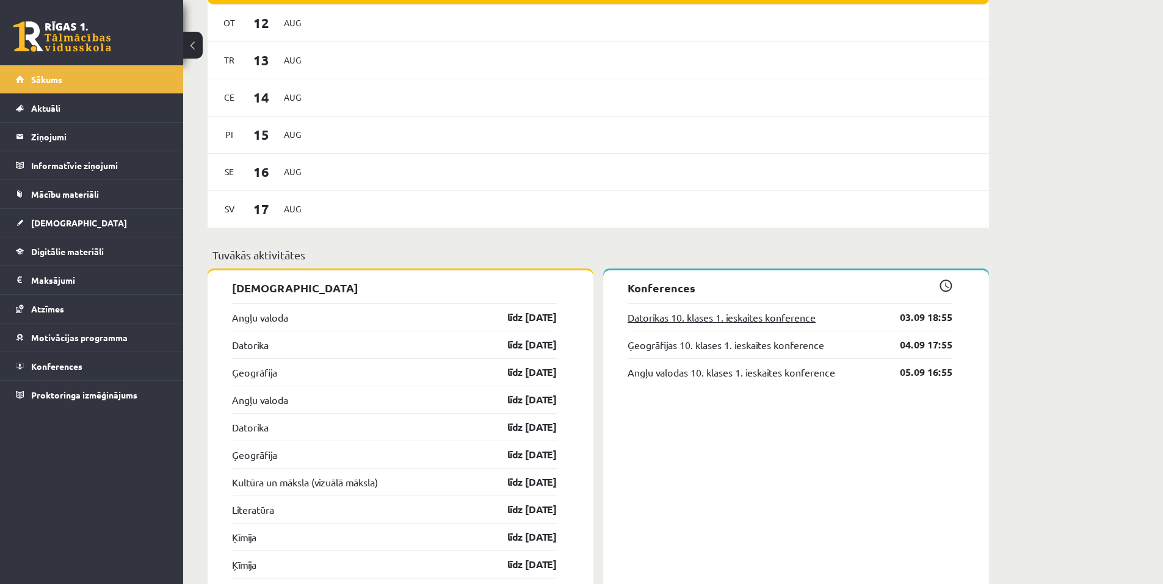
click at [694, 321] on link "Datorikas 10. klases 1. ieskaites konference" at bounding box center [721, 317] width 188 height 15
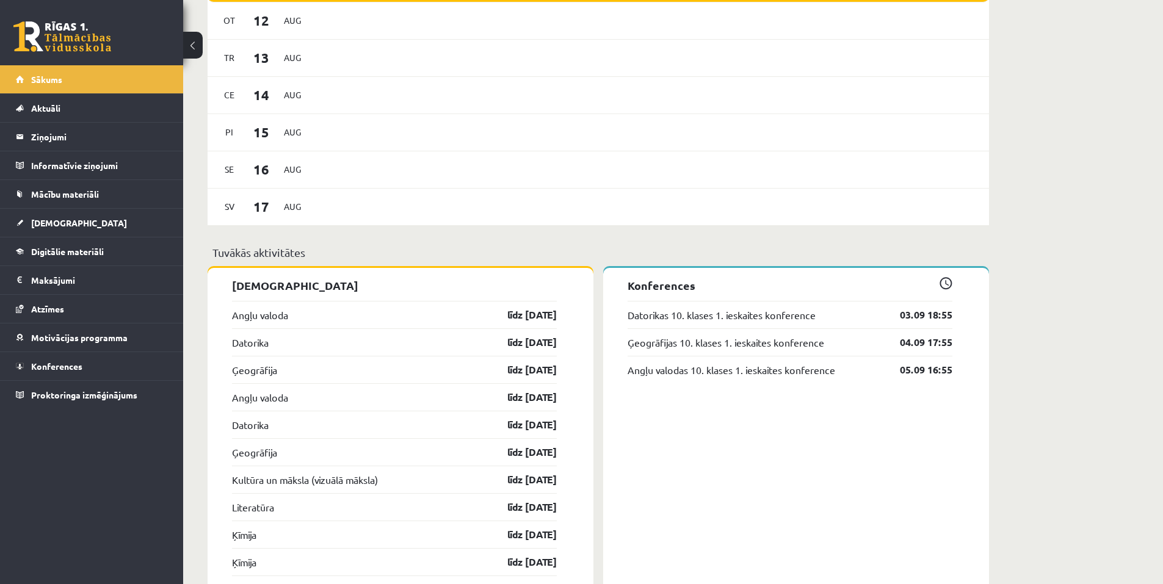
scroll to position [854, 0]
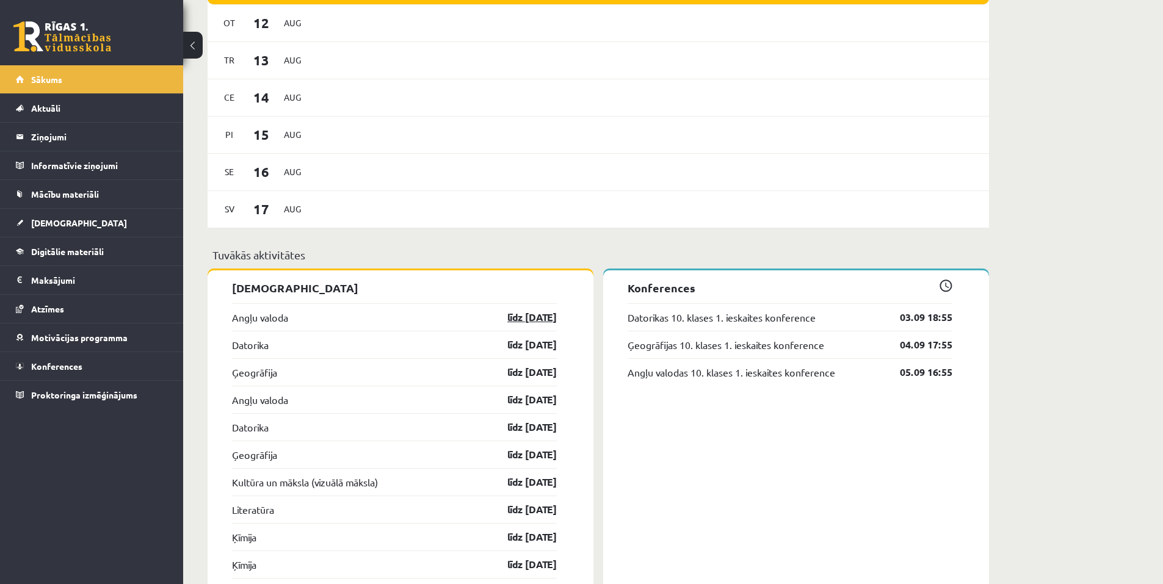
click at [522, 317] on link "līdz 15.09.25" at bounding box center [521, 317] width 71 height 15
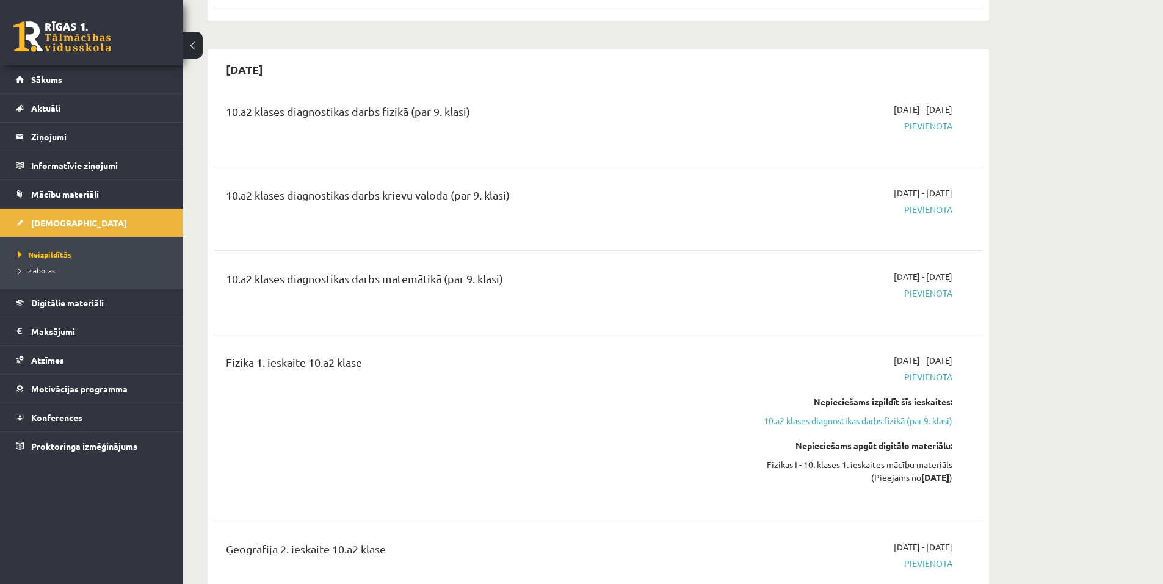
scroll to position [1953, 0]
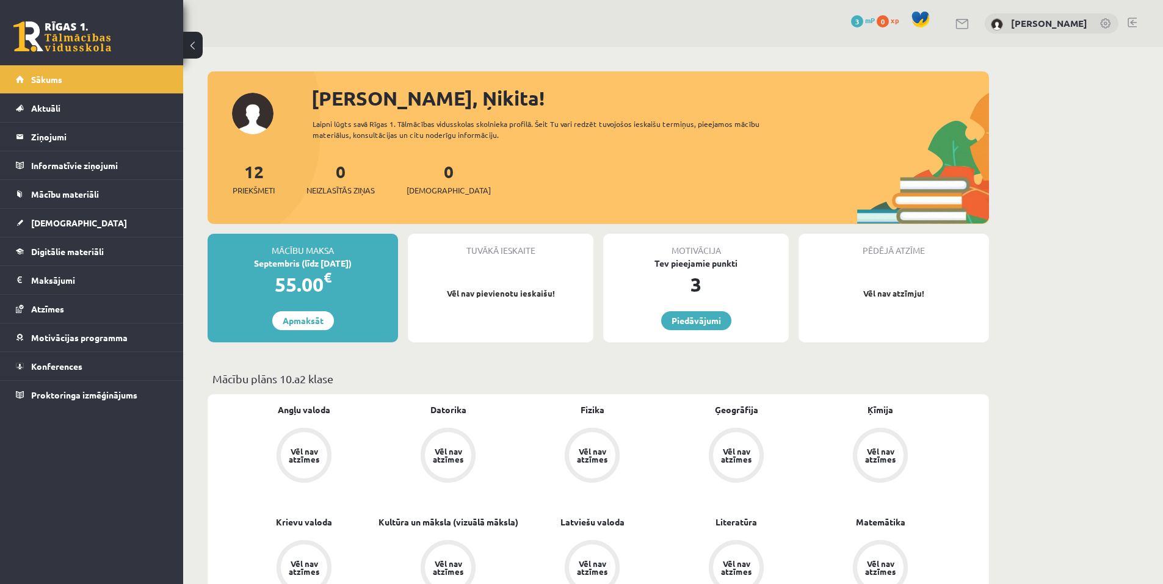
scroll to position [854, 0]
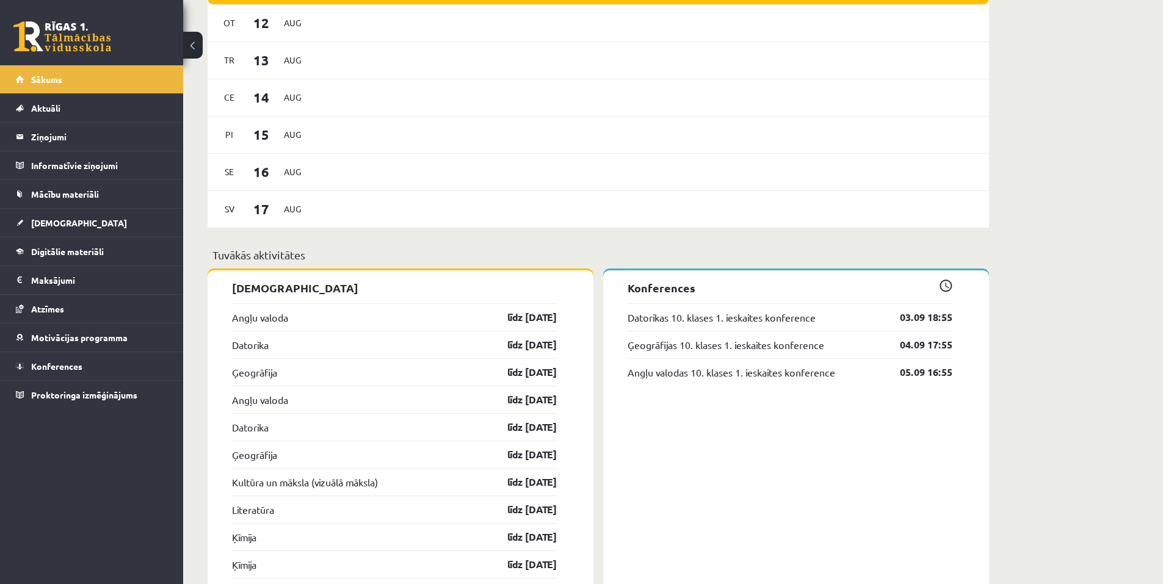
click at [54, 31] on link at bounding box center [62, 36] width 98 height 31
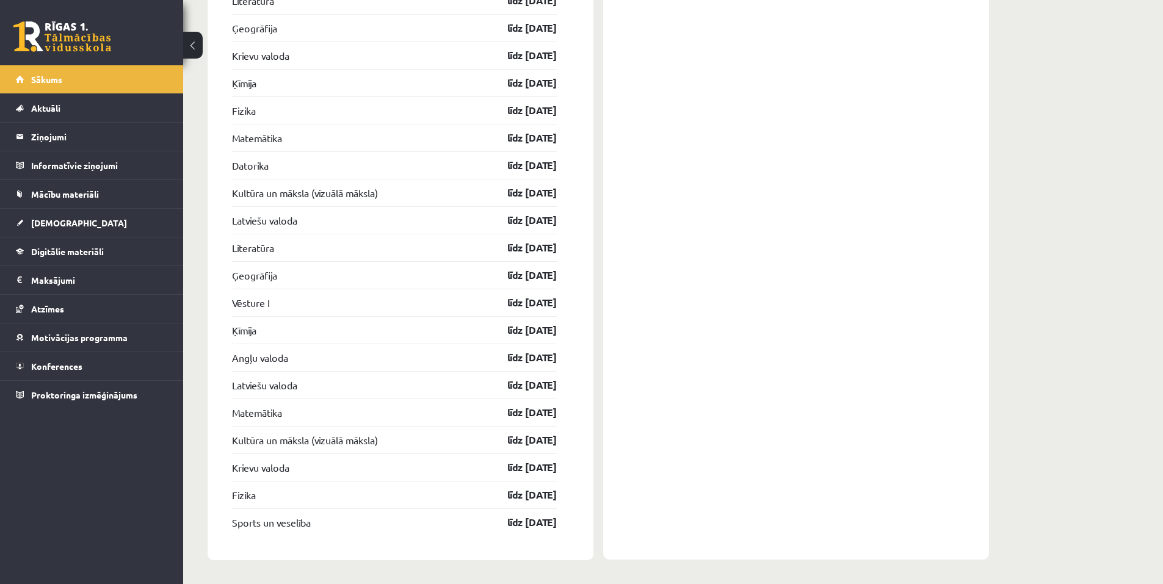
scroll to position [2272, 0]
click at [54, 282] on legend "Maksājumi 0" at bounding box center [99, 280] width 137 height 28
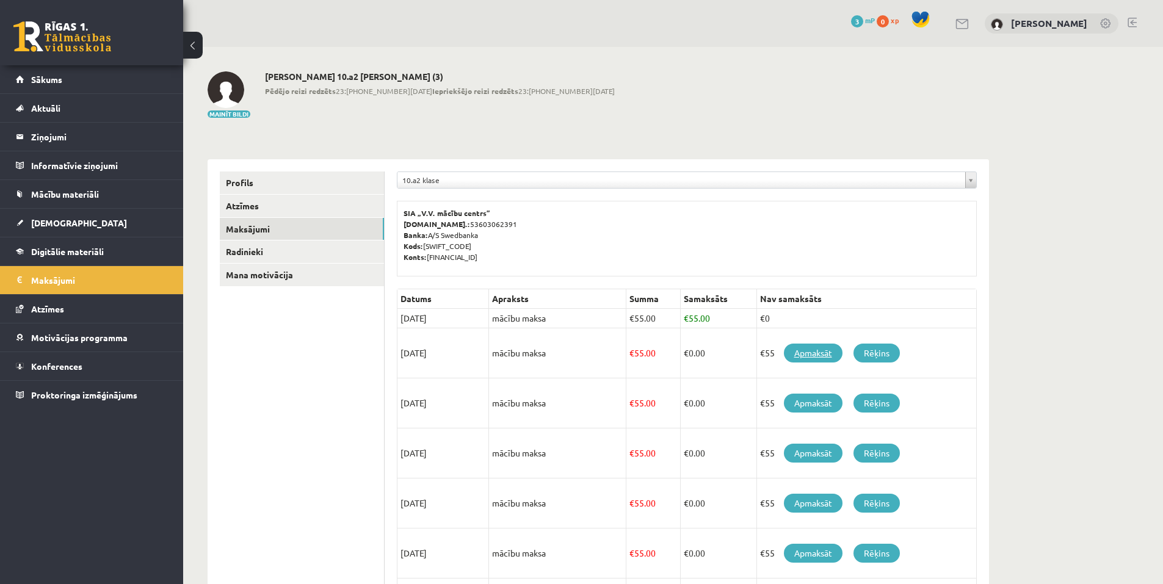
click at [812, 351] on link "Apmaksāt" at bounding box center [813, 353] width 59 height 19
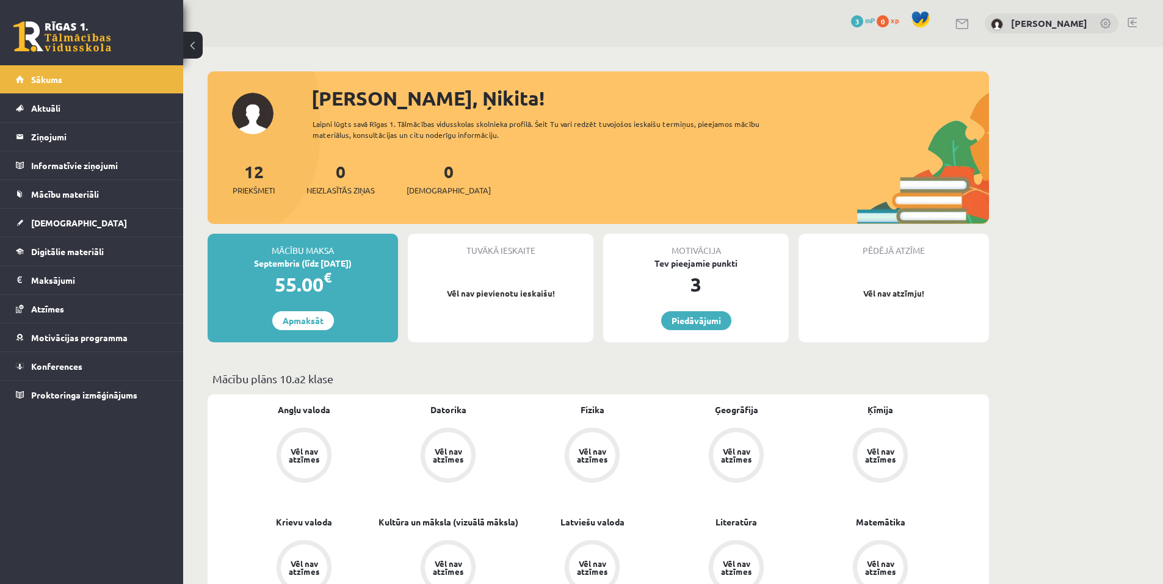
click at [255, 184] on div "12 Priekšmeti" at bounding box center [254, 178] width 42 height 38
click at [258, 190] on span "Priekšmeti" at bounding box center [254, 190] width 42 height 12
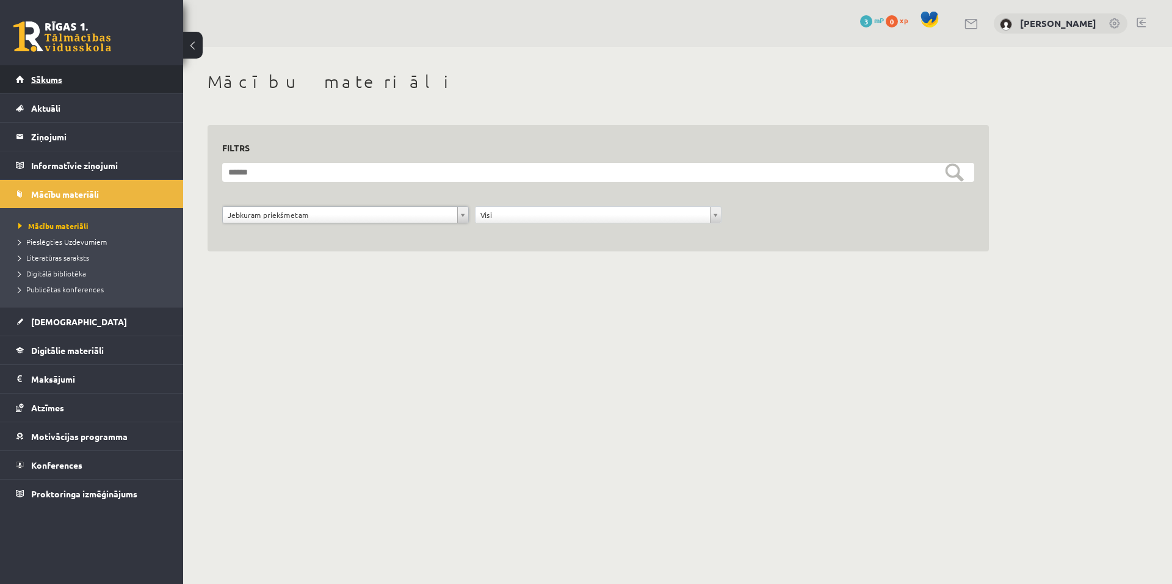
click at [36, 84] on span "Sākums" at bounding box center [46, 79] width 31 height 11
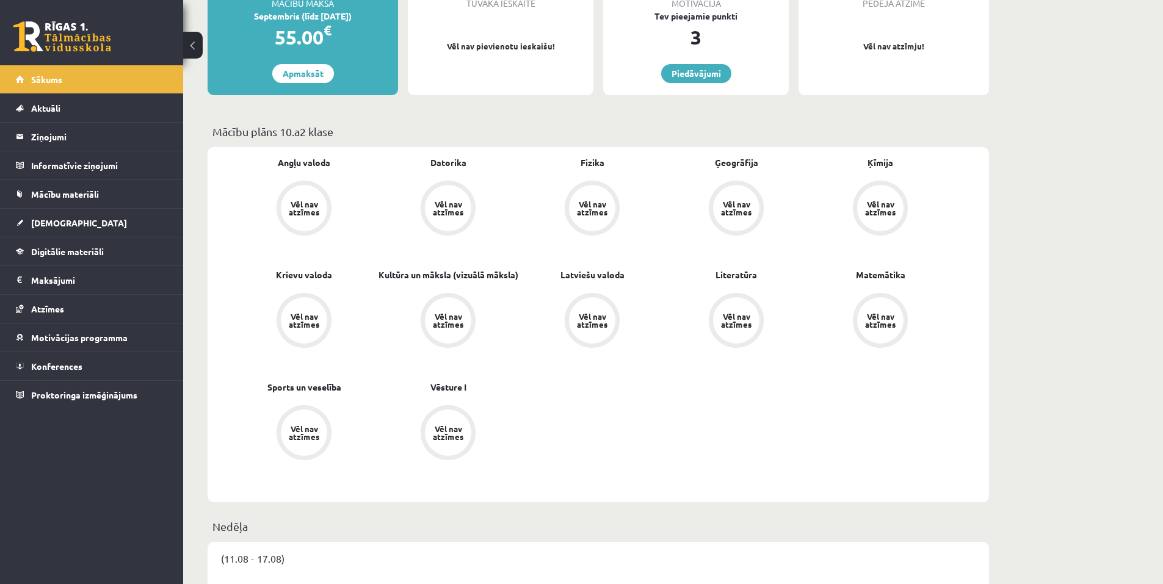
scroll to position [305, 0]
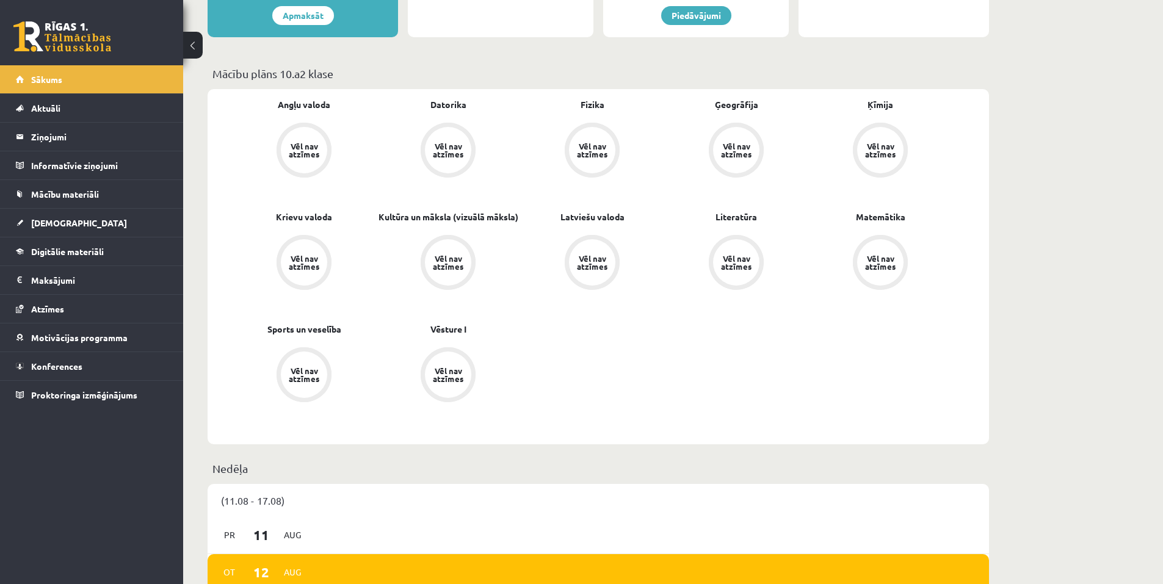
click at [875, 391] on div "Angļu valoda Vēl nav atzīmes [GEOGRAPHIC_DATA] Vēl nav atzīmes Fizika Vēl nav a…" at bounding box center [592, 266] width 720 height 337
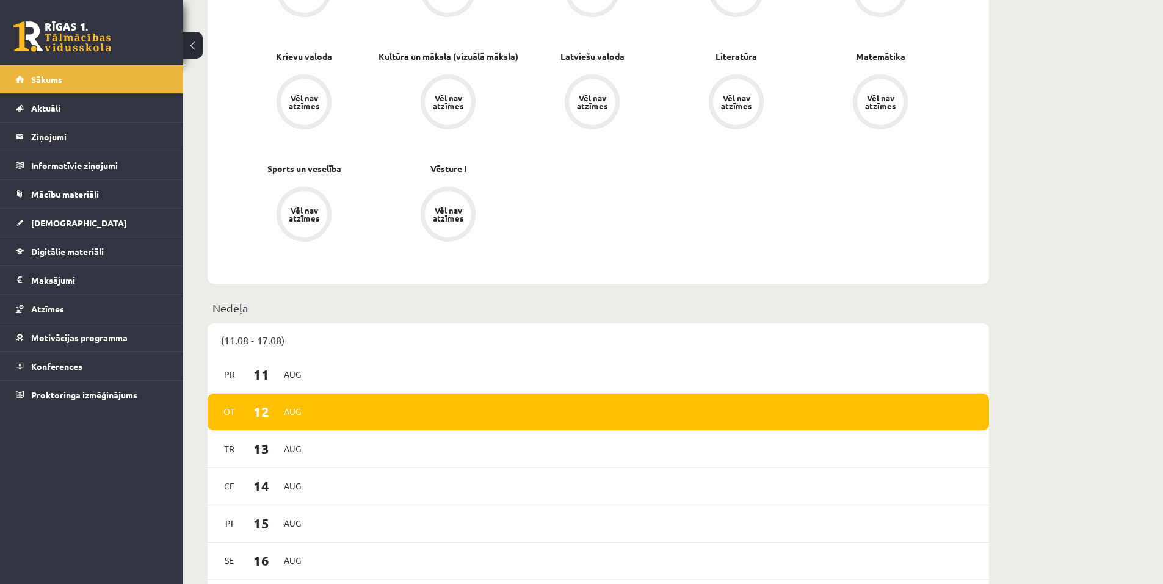
scroll to position [450, 0]
